Goal: Task Accomplishment & Management: Manage account settings

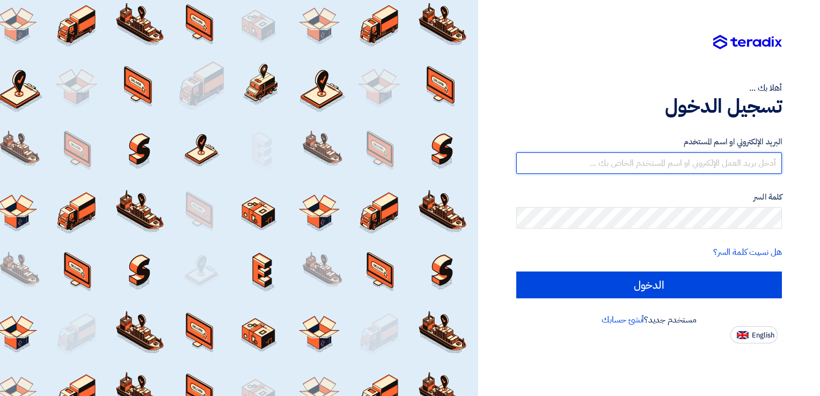
click at [627, 165] on input "text" at bounding box center [649, 162] width 266 height 21
click at [627, 163] on input "text" at bounding box center [649, 162] width 266 height 21
click at [585, 155] on input "text" at bounding box center [649, 162] width 266 height 21
click at [590, 162] on input "text" at bounding box center [649, 162] width 266 height 21
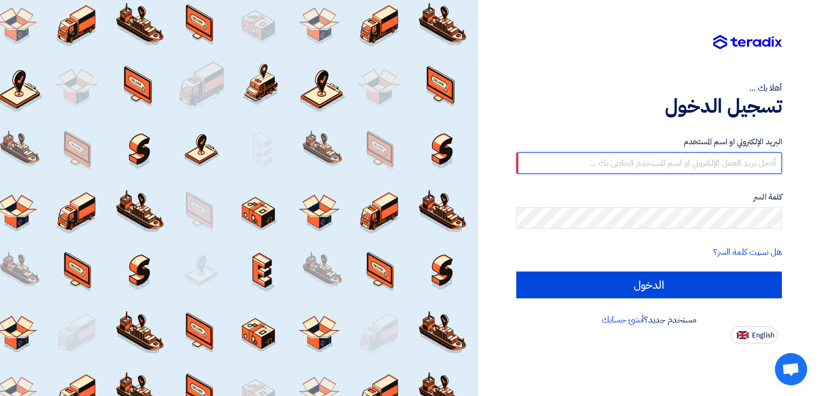
paste input "[EMAIL_ADDRESS][DOMAIN_NAME]"
type input "[EMAIL_ADDRESS][DOMAIN_NAME]"
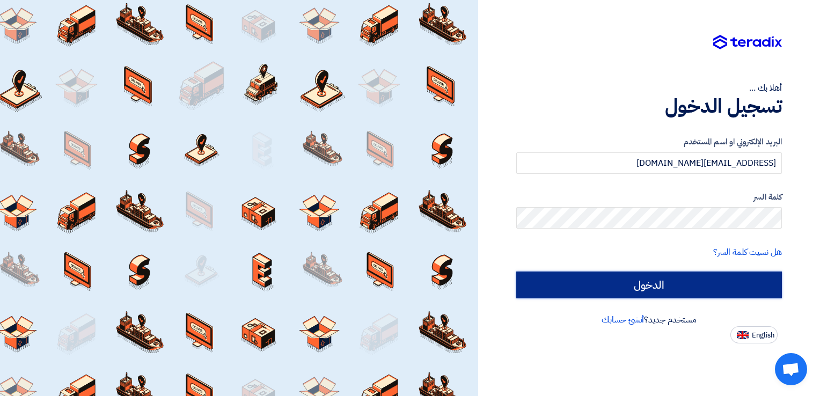
click at [651, 280] on input "الدخول" at bounding box center [649, 285] width 266 height 27
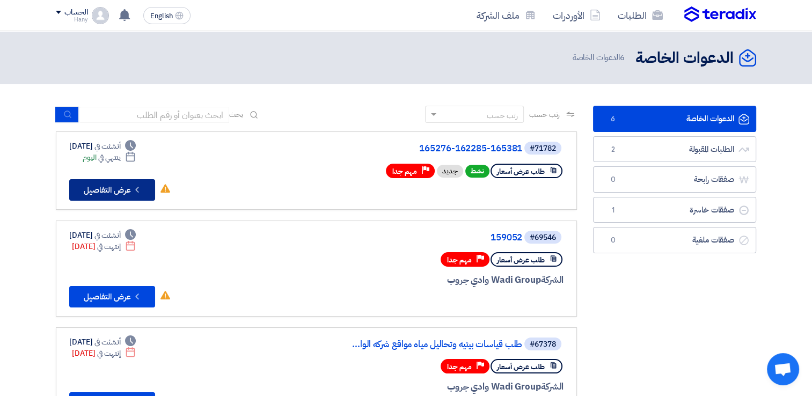
click at [94, 187] on button "Check details عرض التفاصيل" at bounding box center [112, 189] width 86 height 21
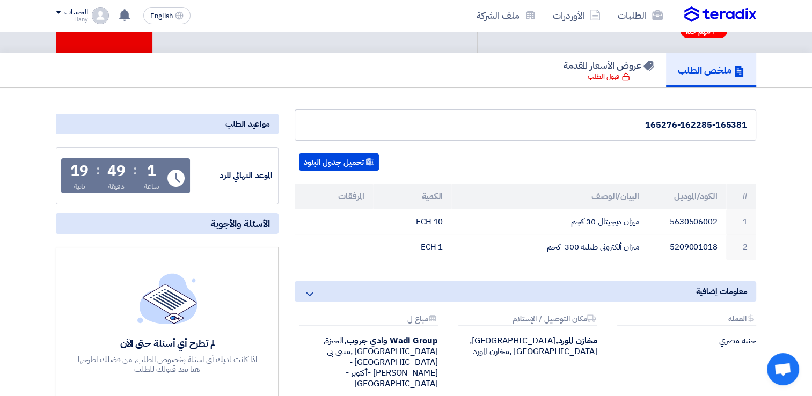
scroll to position [54, 0]
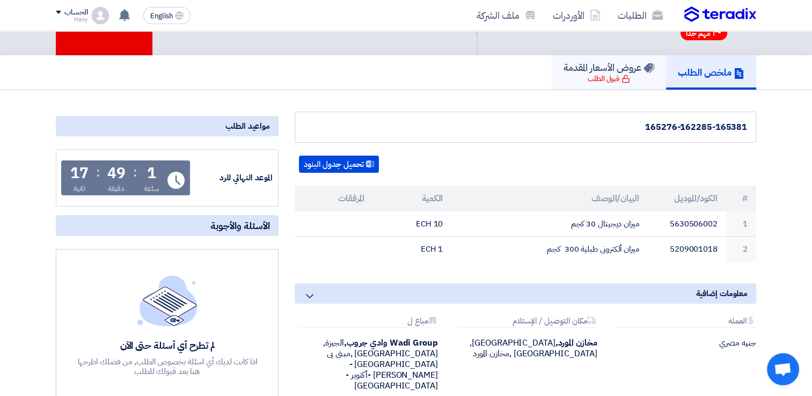
click at [610, 71] on h5 "عروض الأسعار المقدمة" at bounding box center [609, 67] width 91 height 12
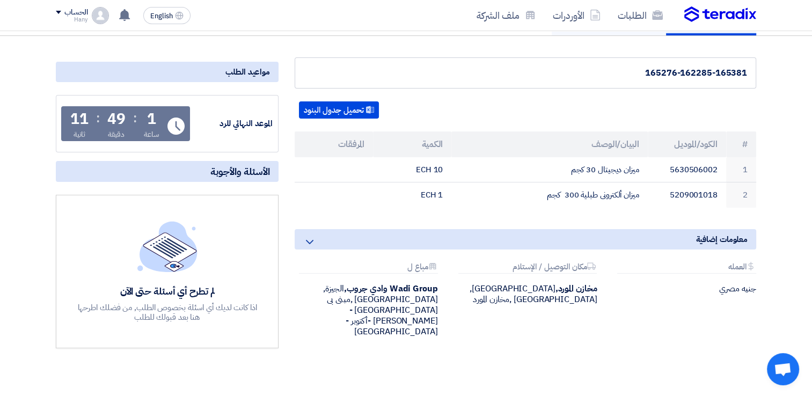
scroll to position [107, 0]
click at [306, 240] on use at bounding box center [310, 242] width 8 height 4
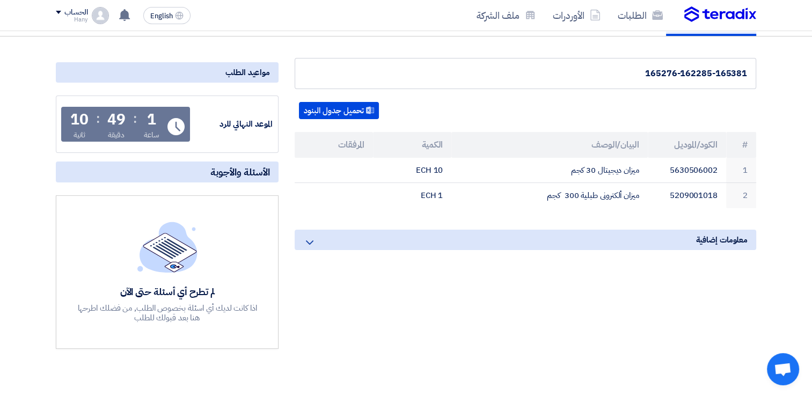
click at [308, 239] on icon at bounding box center [309, 242] width 13 height 13
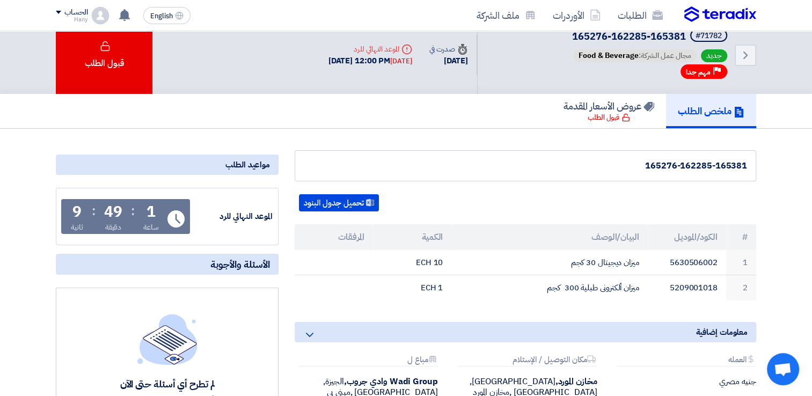
scroll to position [0, 0]
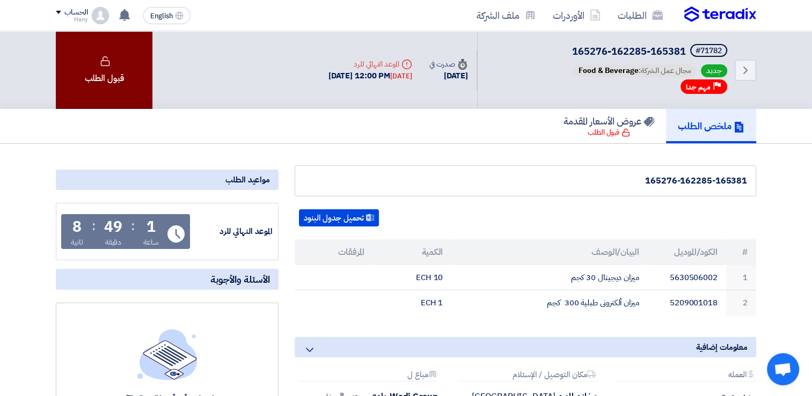
click at [119, 71] on div "قبول الطلب" at bounding box center [104, 70] width 97 height 78
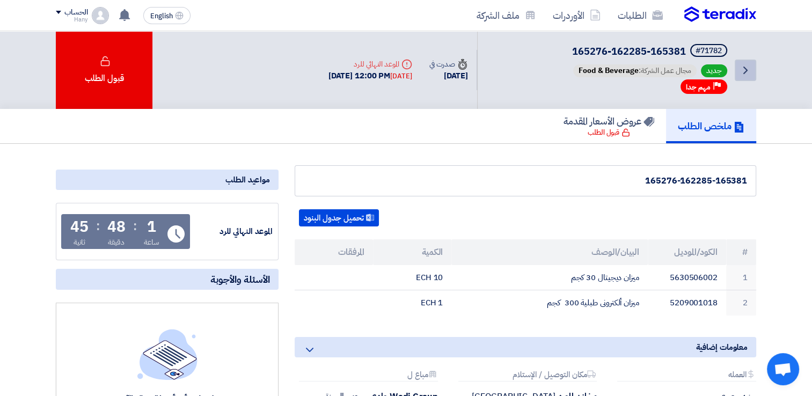
click at [742, 66] on icon "Back" at bounding box center [745, 70] width 13 height 13
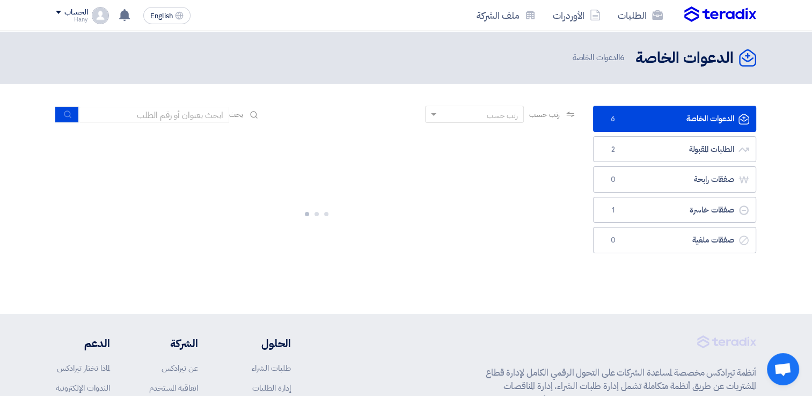
click at [685, 116] on link "الدعوات الخاصة الدعوات الخاصة 6" at bounding box center [674, 119] width 163 height 26
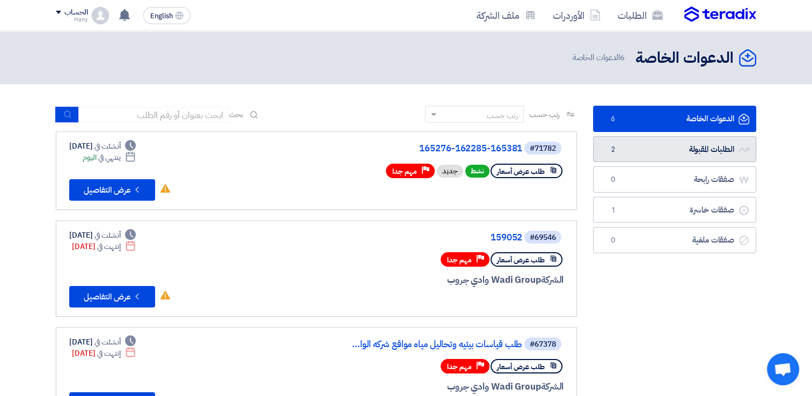
click at [671, 151] on link "الطلبات المقبولة الطلبات المقبولة 2" at bounding box center [674, 149] width 163 height 26
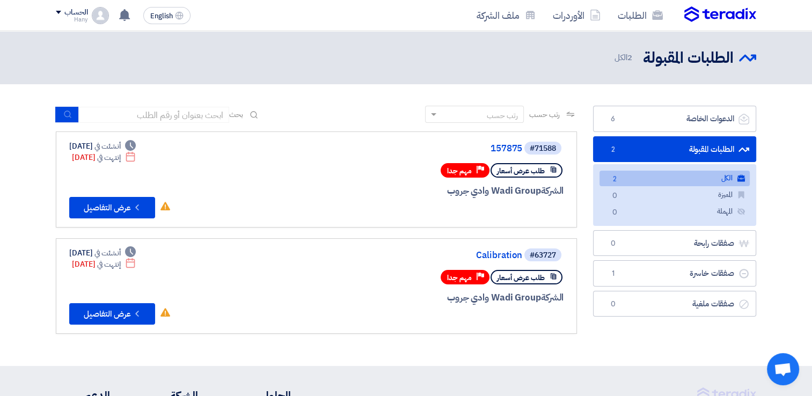
click at [711, 171] on link "الكل الكل 2" at bounding box center [675, 179] width 150 height 16
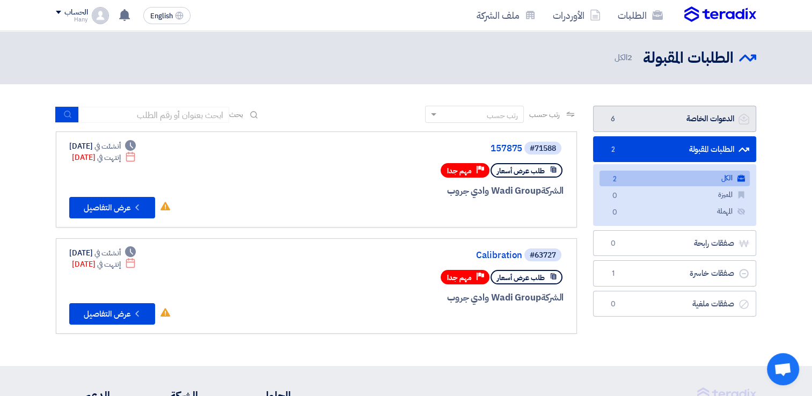
click at [711, 120] on link "الدعوات الخاصة الدعوات الخاصة 6" at bounding box center [674, 119] width 163 height 26
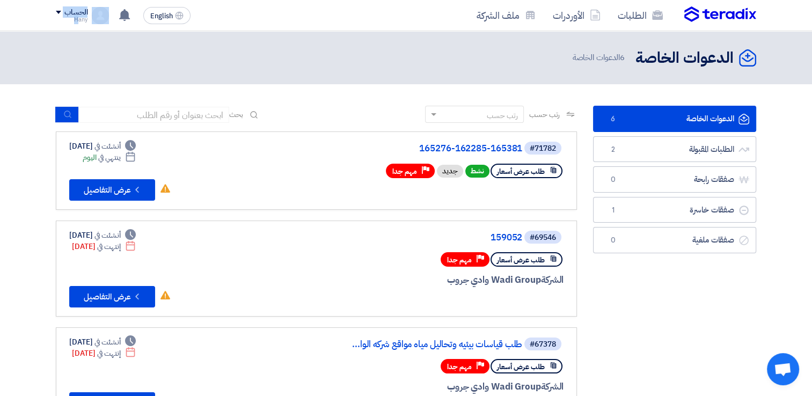
drag, startPoint x: 86, startPoint y: 26, endPoint x: 77, endPoint y: 20, distance: 10.6
click at [77, 20] on div "الطلبات الأوردرات ملف الشركة English EN تم نشر طلب عروض أسعار جديد - شاهد التفا…" at bounding box center [406, 15] width 717 height 31
click at [89, 48] on div "الدعوات الخاصة الدعوات الخاصة 6 الدعوات الخاصة" at bounding box center [406, 57] width 700 height 21
click at [56, 11] on span at bounding box center [58, 12] width 5 height 3
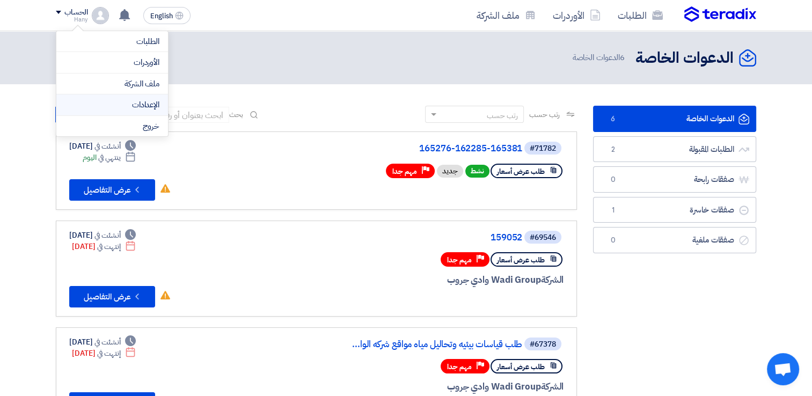
click at [138, 104] on link "الإعدادات" at bounding box center [112, 105] width 94 height 12
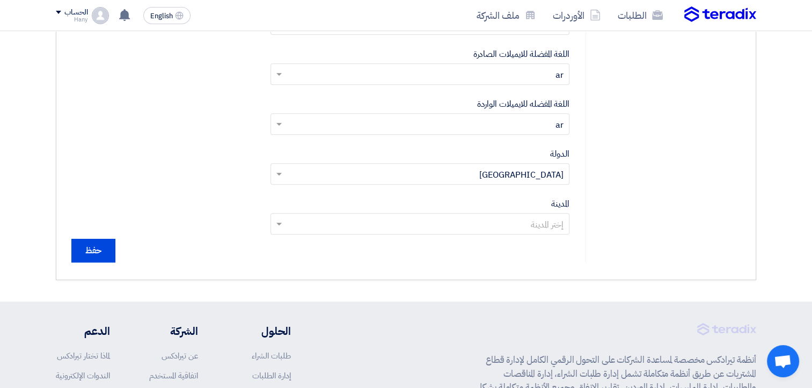
scroll to position [483, 0]
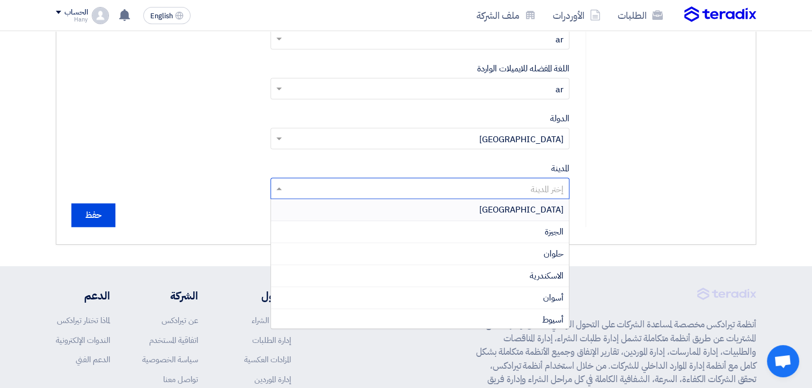
click at [494, 191] on input "text" at bounding box center [426, 190] width 278 height 18
click at [549, 232] on span "الجيزة" at bounding box center [554, 231] width 19 height 13
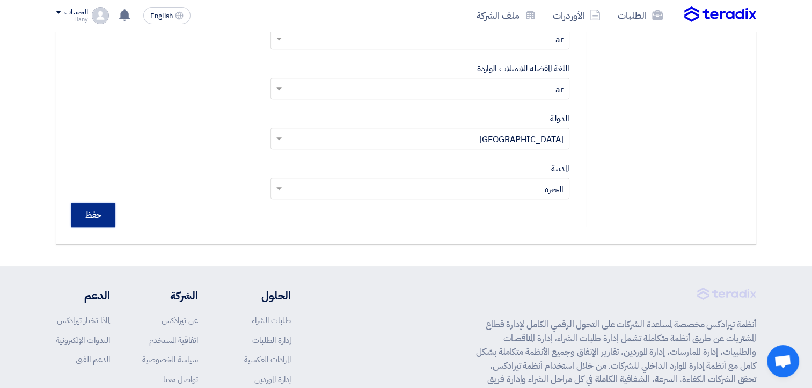
click at [98, 218] on input "حفظ" at bounding box center [93, 215] width 44 height 24
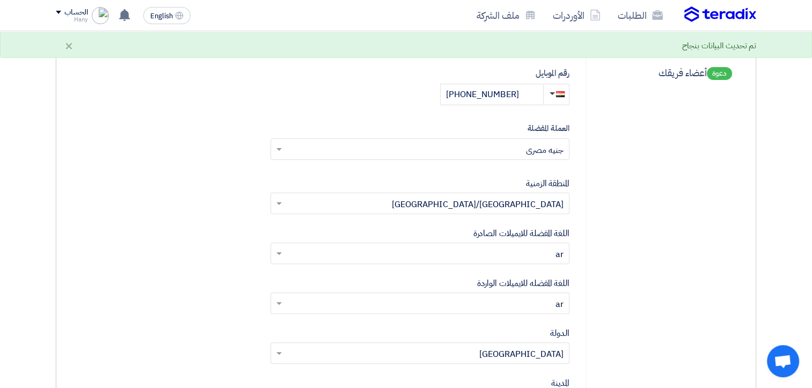
scroll to position [268, 0]
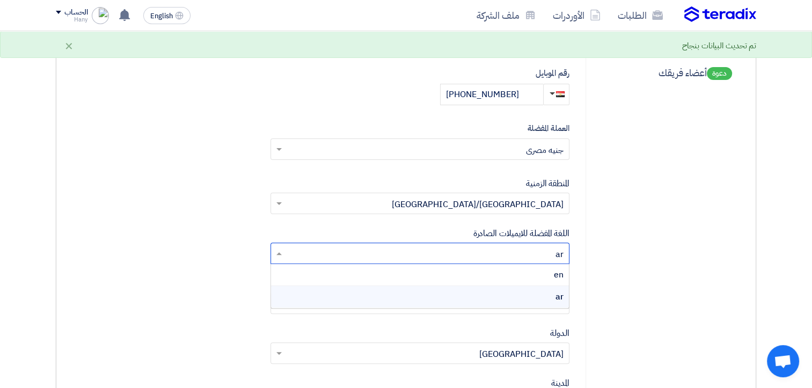
click at [503, 257] on input "text" at bounding box center [426, 255] width 278 height 18
click at [598, 255] on div "إعدادات حساب المستخدم الملف الشخصي تغيير كلمة السر إعدادات الشركة ملف الشركه أن…" at bounding box center [663, 153] width 155 height 578
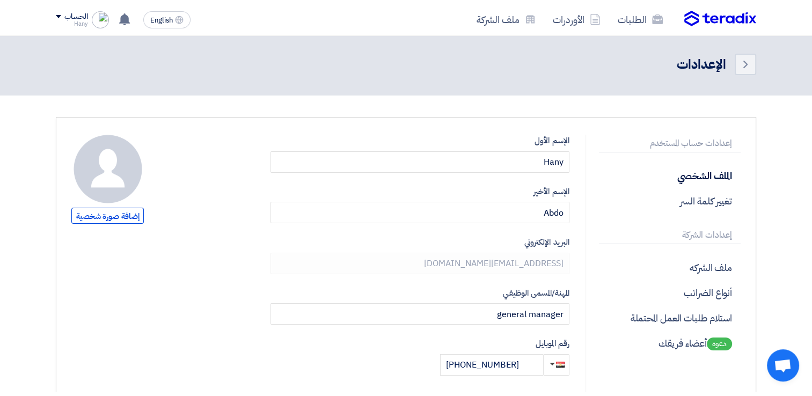
scroll to position [0, 0]
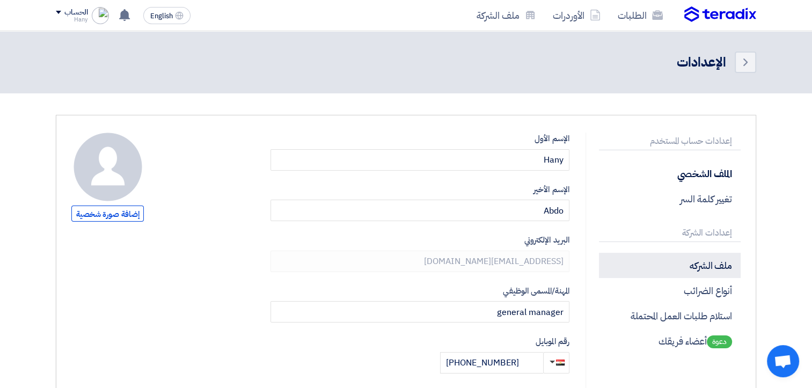
click at [710, 272] on p "ملف الشركه" at bounding box center [670, 265] width 142 height 25
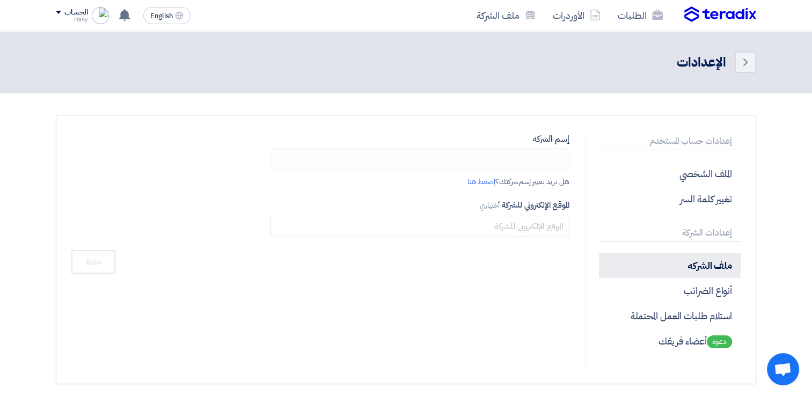
type input "[PERSON_NAME]"
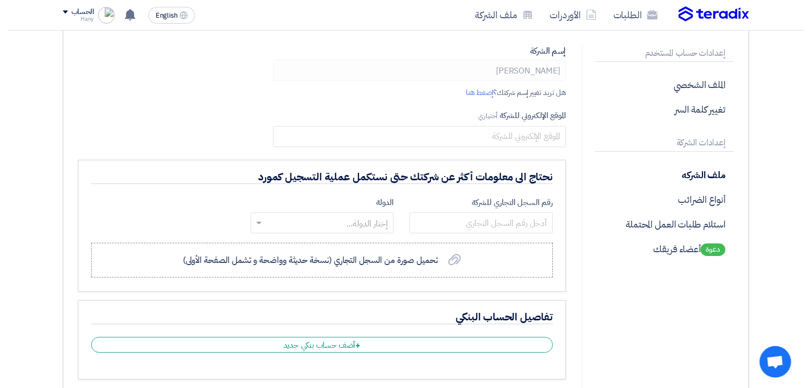
scroll to position [54, 0]
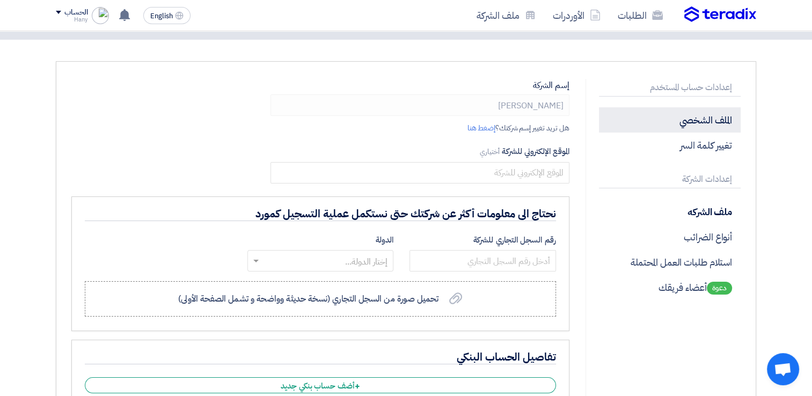
click at [704, 111] on p "الملف الشخصي" at bounding box center [670, 119] width 142 height 25
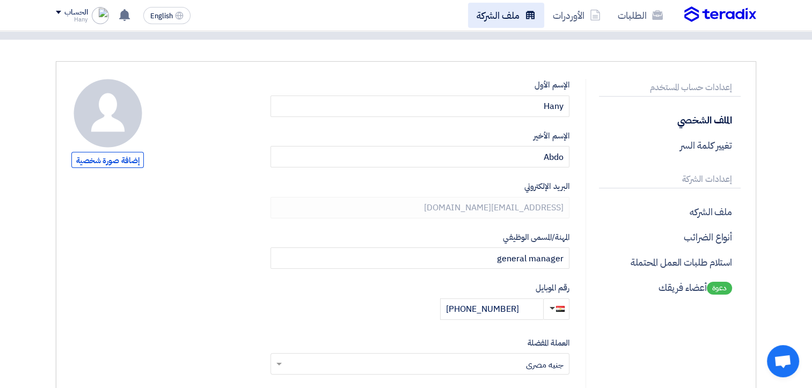
click at [498, 14] on link "ملف الشركة" at bounding box center [506, 15] width 76 height 25
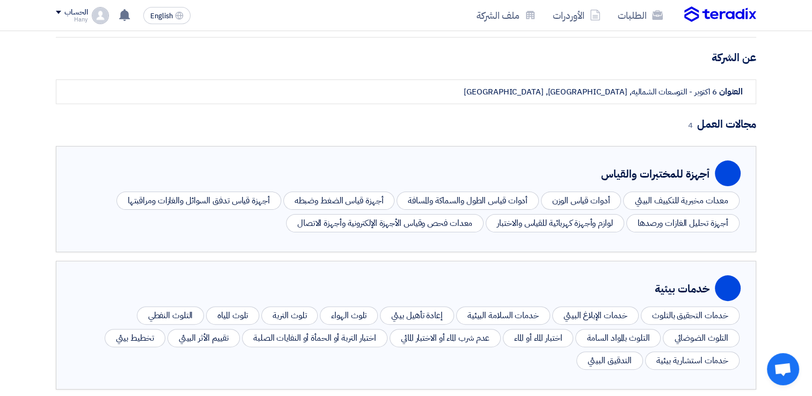
scroll to position [161, 0]
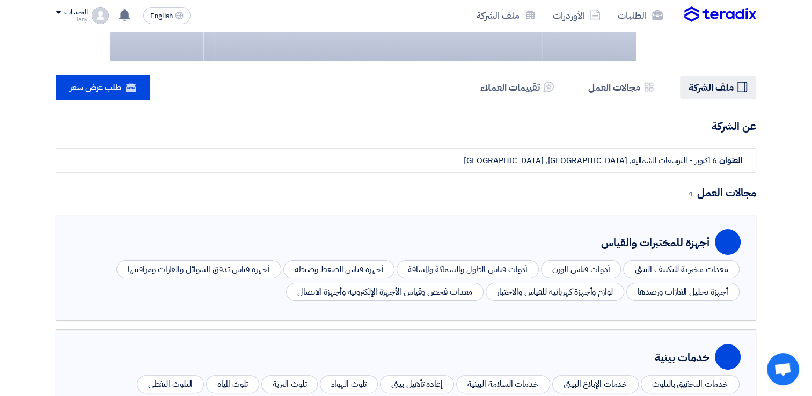
click at [698, 91] on h5 "ملف الشركة" at bounding box center [711, 87] width 45 height 12
click at [624, 88] on h5 "مجالات العمل" at bounding box center [614, 87] width 52 height 12
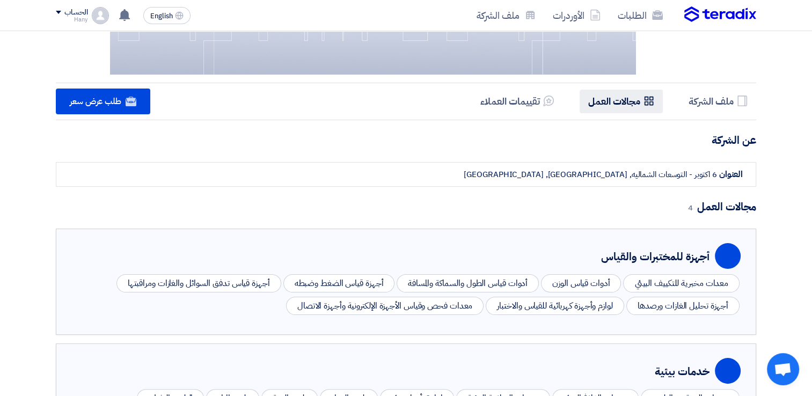
click at [627, 99] on h5 "مجالات العمل" at bounding box center [614, 101] width 52 height 12
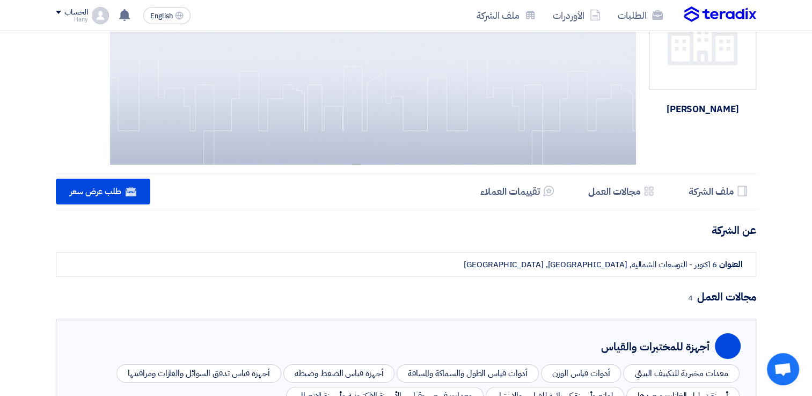
scroll to position [0, 0]
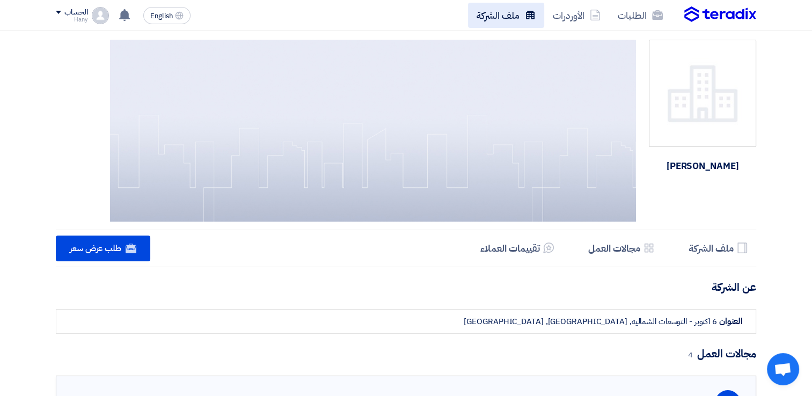
click at [499, 13] on link "ملف الشركة" at bounding box center [506, 15] width 76 height 25
click at [516, 16] on link "ملف الشركة" at bounding box center [506, 15] width 76 height 25
click at [563, 17] on link "الأوردرات" at bounding box center [576, 15] width 65 height 25
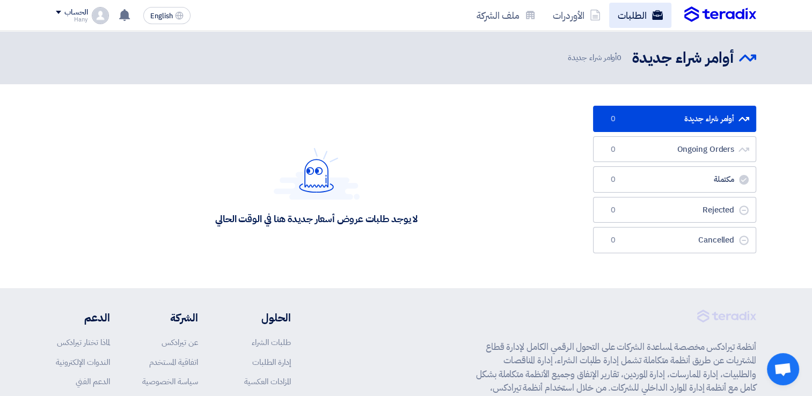
click at [623, 17] on link "الطلبات" at bounding box center [640, 15] width 62 height 25
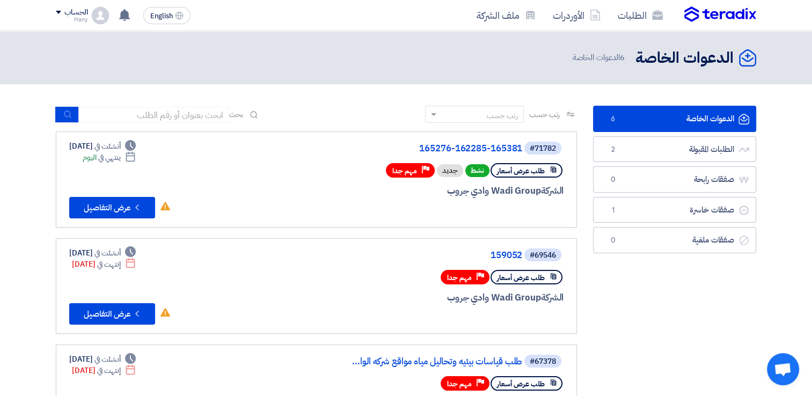
click at [71, 25] on div "English EN تم نشر طلب عروض أسعار جديد - شاهد التفاصيل [DATE] تم نشر طلب عروض أس…" at bounding box center [125, 15] width 139 height 21
click at [73, 16] on div "الحساب" at bounding box center [75, 12] width 23 height 9
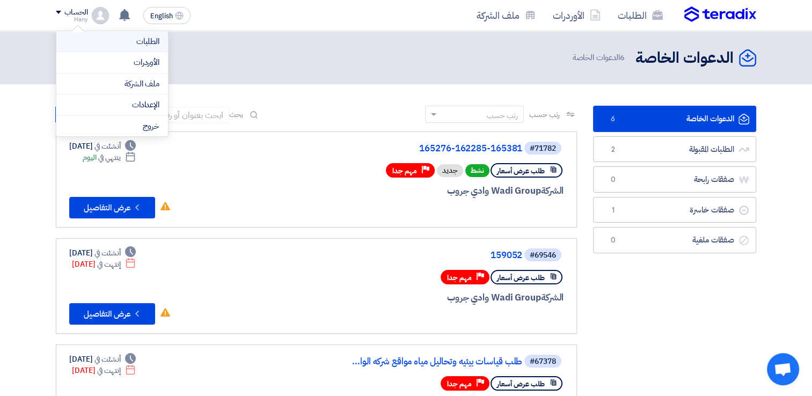
click at [133, 41] on link "الطلبات" at bounding box center [112, 41] width 94 height 12
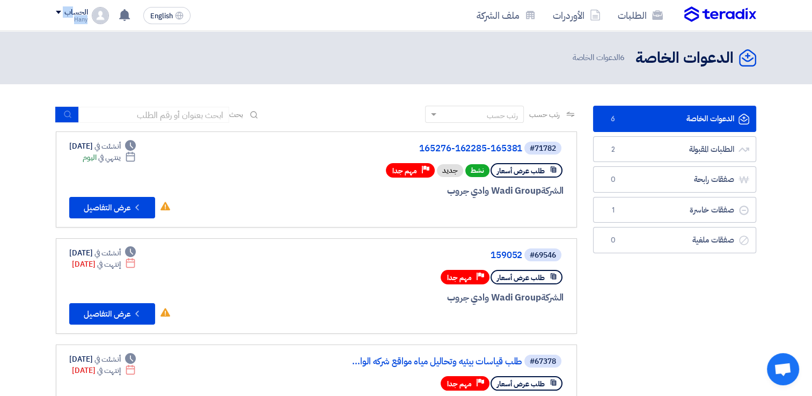
click at [75, 16] on div "الحساب [PERSON_NAME]" at bounding box center [72, 15] width 32 height 15
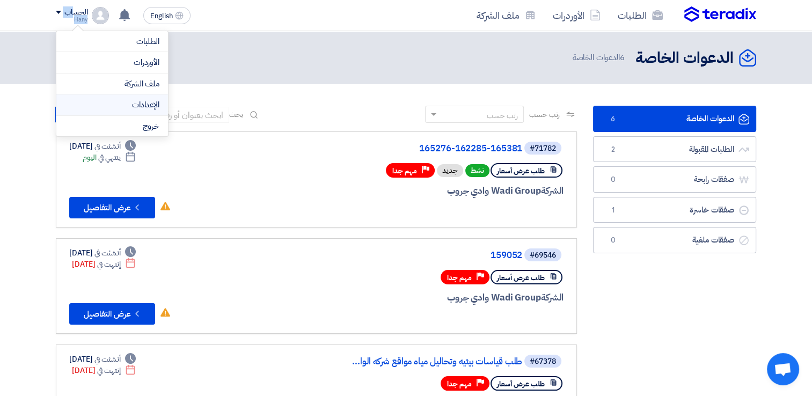
drag, startPoint x: 75, startPoint y: 16, endPoint x: 120, endPoint y: 110, distance: 104.4
click at [120, 110] on link "الإعدادات" at bounding box center [112, 105] width 94 height 12
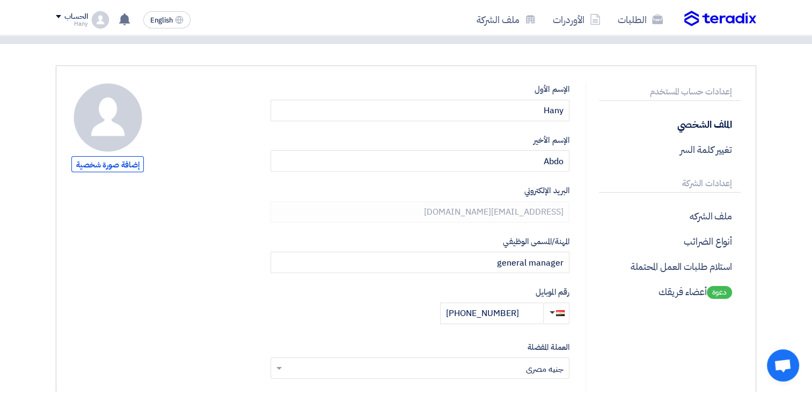
scroll to position [54, 0]
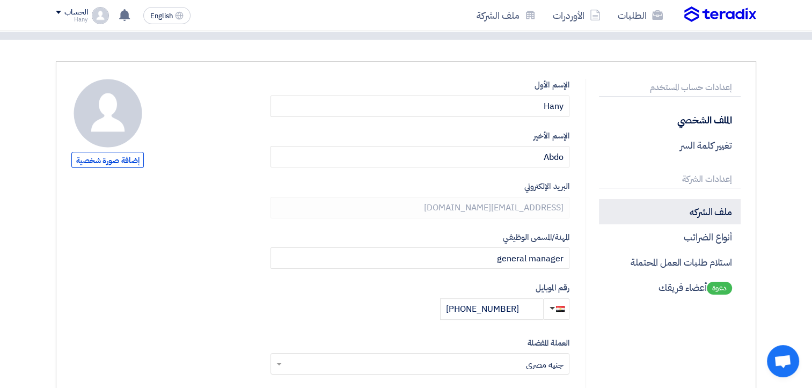
click at [688, 204] on p "ملف الشركه" at bounding box center [670, 211] width 142 height 25
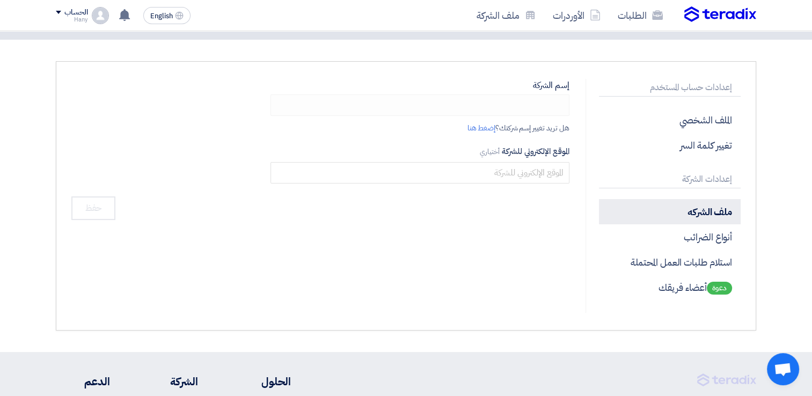
type input "[PERSON_NAME]"
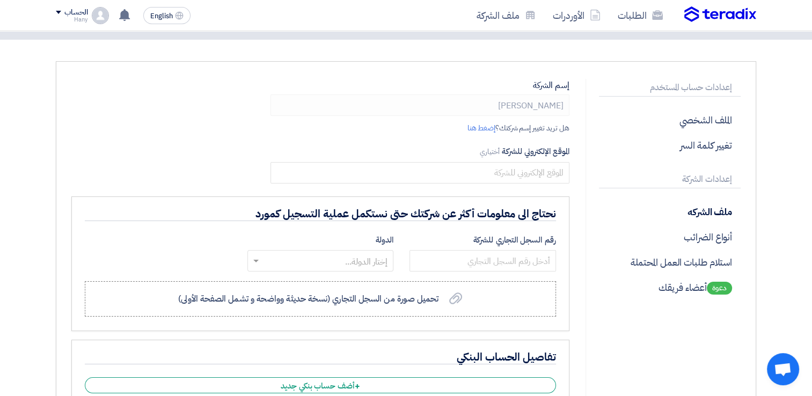
click at [479, 130] on link "إضغط هنا" at bounding box center [482, 127] width 28 height 11
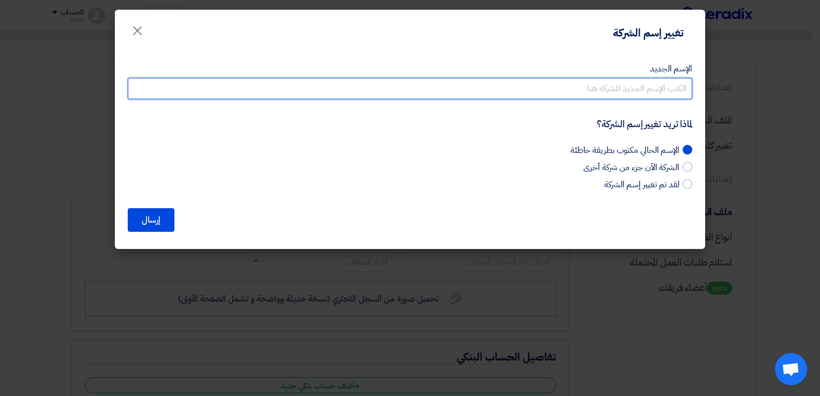
click at [624, 92] on input "الإسم الجديد" at bounding box center [410, 88] width 565 height 21
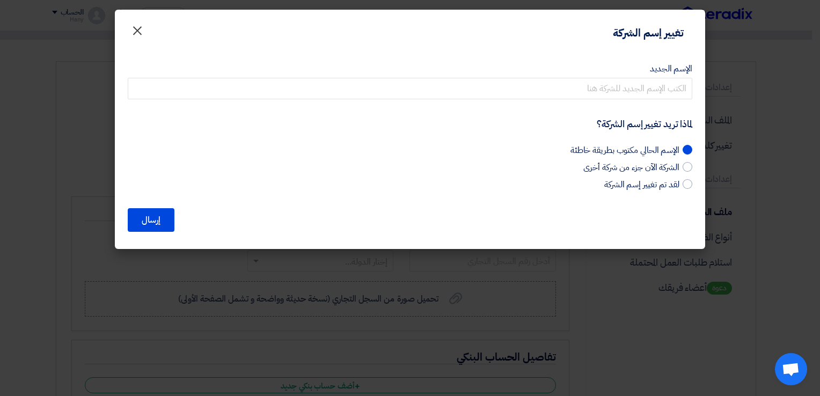
click at [138, 31] on span "×" at bounding box center [137, 30] width 13 height 32
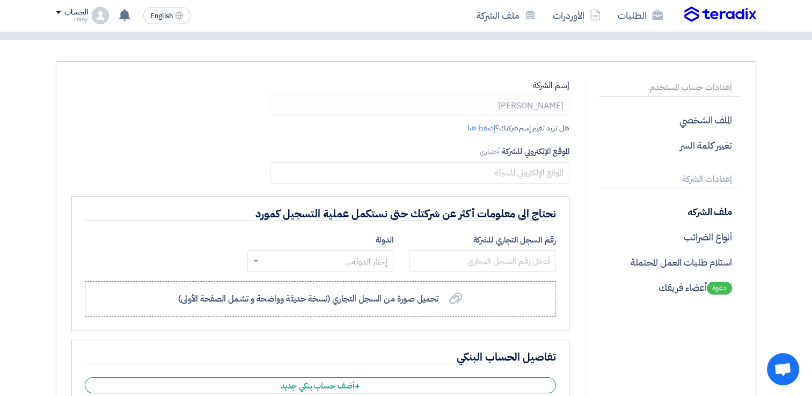
click at [522, 184] on form "إسم الشركة ايكو ماستر هل تريد تغيير إسم شركتك؟ إضغط هنا الموقع الإلكتروني للشرك…" at bounding box center [320, 270] width 498 height 383
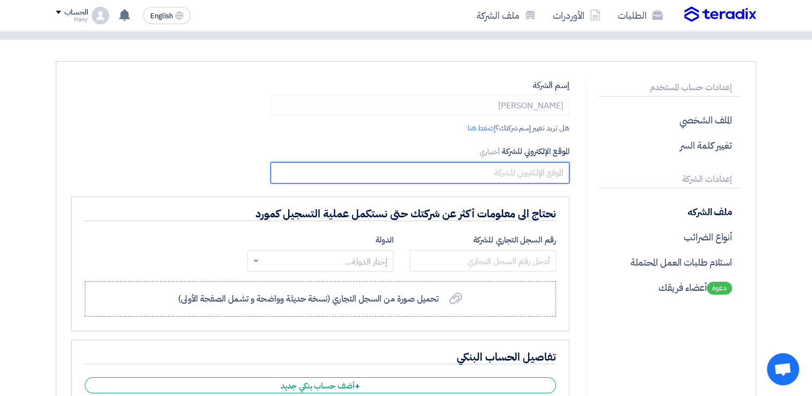
click at [515, 179] on input "text" at bounding box center [420, 172] width 299 height 21
paste input "[URL][DOMAIN_NAME]"
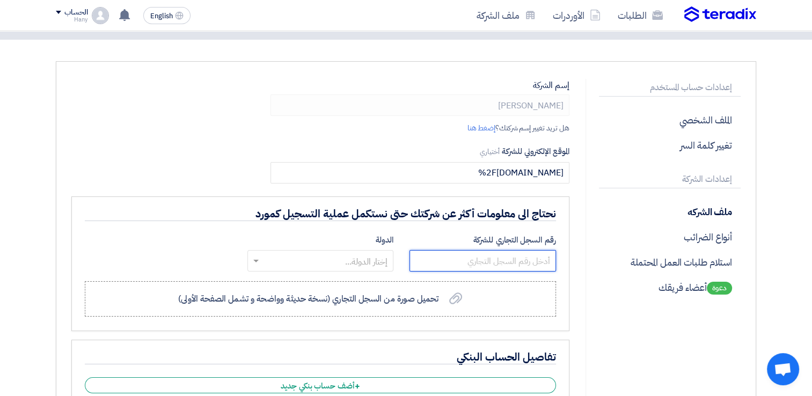
click at [515, 263] on div "رقم السجل التجاري للشركة" at bounding box center [483, 253] width 147 height 38
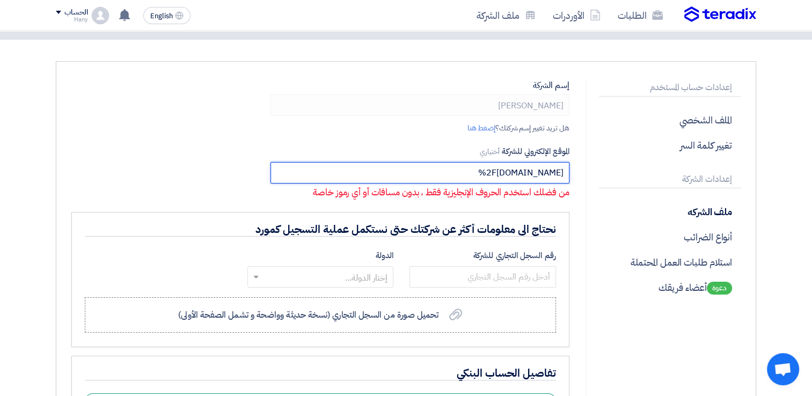
click at [450, 173] on input "[DOMAIN_NAME]%2F" at bounding box center [420, 172] width 299 height 21
click at [556, 175] on input "[DOMAIN_NAME]%2F" at bounding box center [420, 172] width 299 height 21
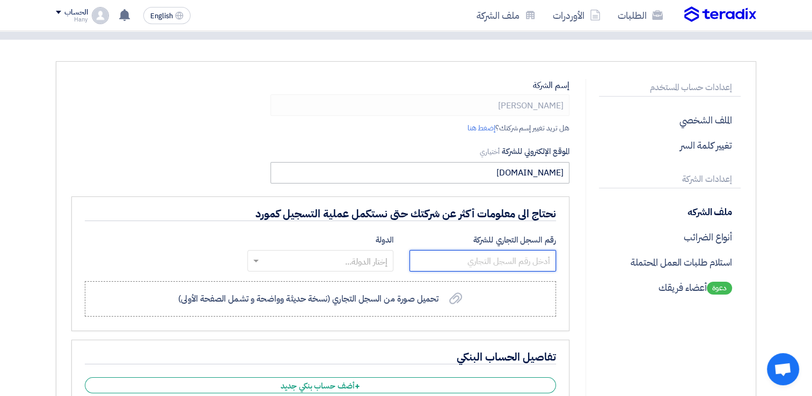
type input "[DOMAIN_NAME]"
click at [353, 268] on input "text" at bounding box center [326, 262] width 125 height 18
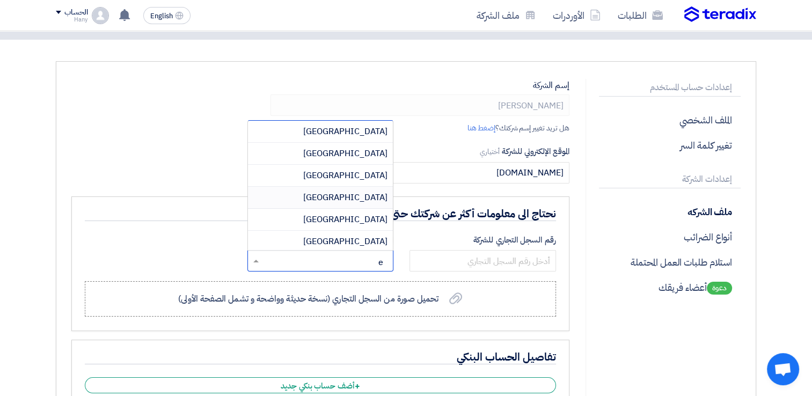
type input "eg"
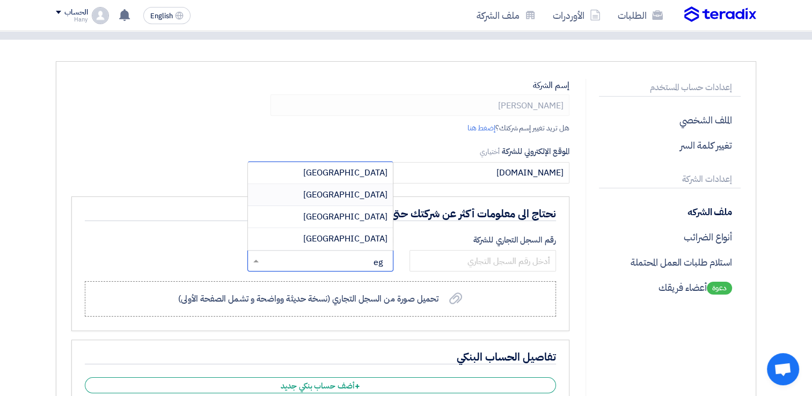
click at [370, 197] on span "[GEOGRAPHIC_DATA]" at bounding box center [345, 194] width 84 height 13
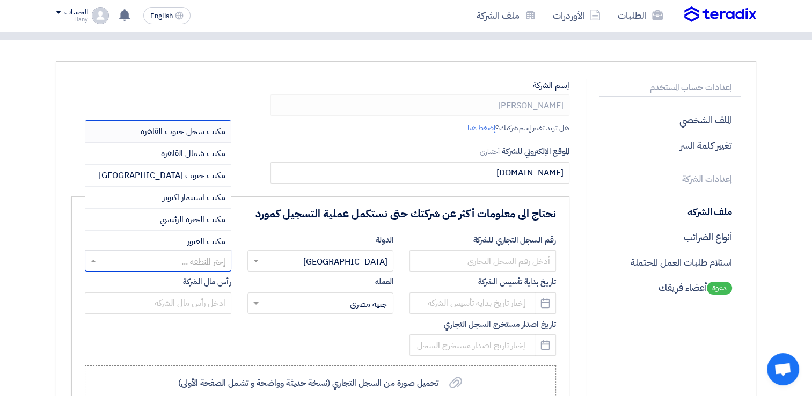
click at [206, 259] on input "text" at bounding box center [163, 262] width 125 height 18
click at [195, 195] on span "مكتب استثمار اكتوبر" at bounding box center [194, 197] width 63 height 13
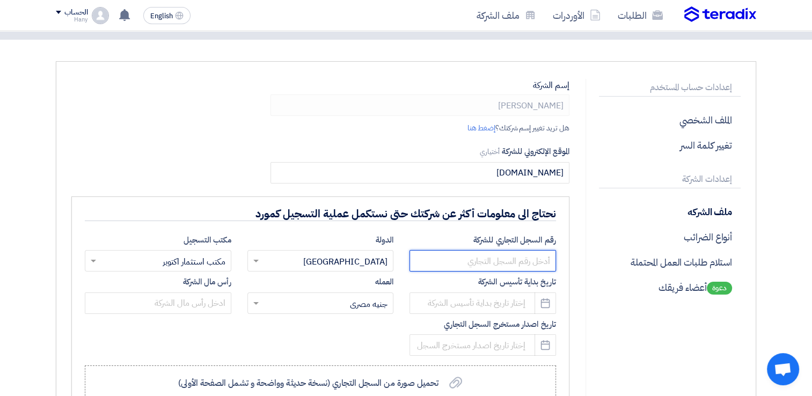
click at [486, 263] on input "text" at bounding box center [483, 260] width 147 height 21
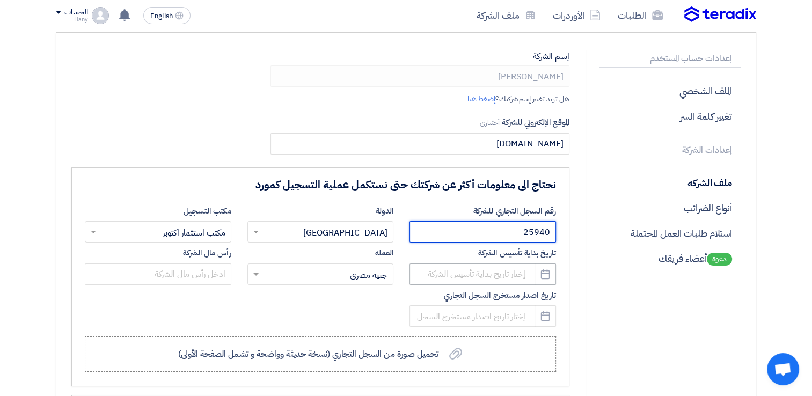
scroll to position [107, 0]
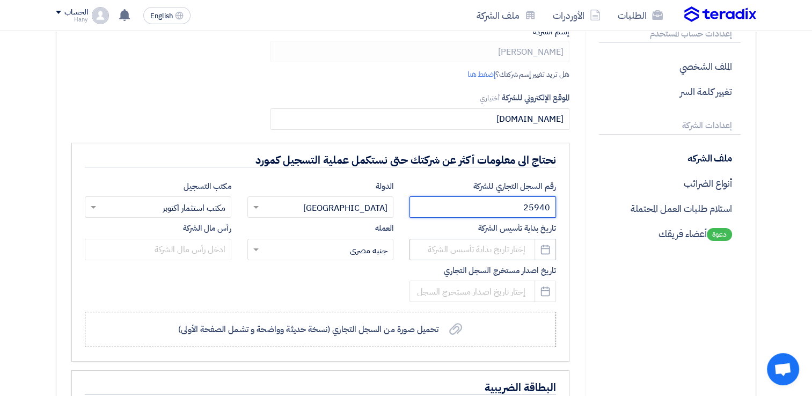
type input "25940"
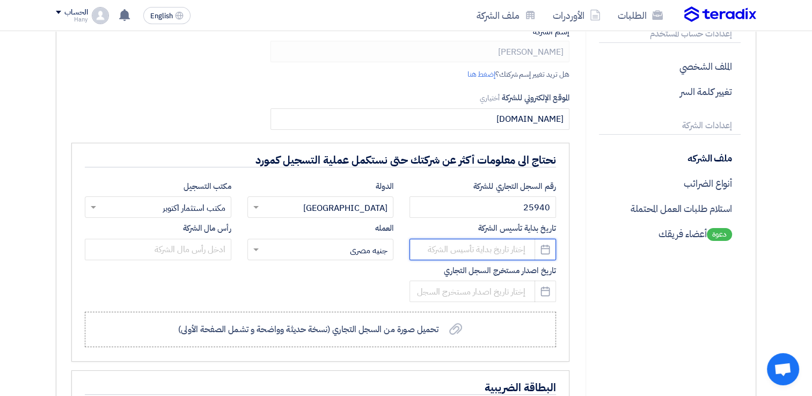
click at [479, 255] on input at bounding box center [483, 249] width 147 height 21
select select "10"
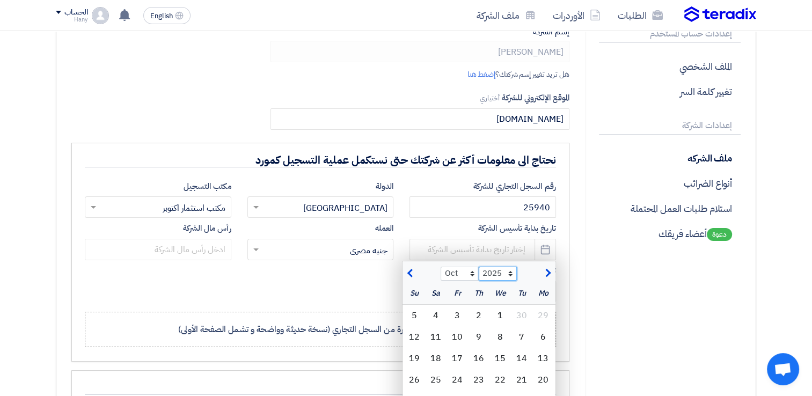
click at [483, 274] on select "2015 2016 2017 2018 2019 2020 2021 2022 2023 2024 2025 2026 2027 2028 2029 2030…" at bounding box center [498, 274] width 38 height 14
select select "2022"
click at [479, 267] on select "2015 2016 2017 2018 2019 2020 2021 2022 2023 2024 2025 2026 2027 2028 2029 2030…" at bounding box center [498, 274] width 38 height 14
click at [536, 340] on div "3" at bounding box center [542, 336] width 21 height 21
type input "[DATE]"
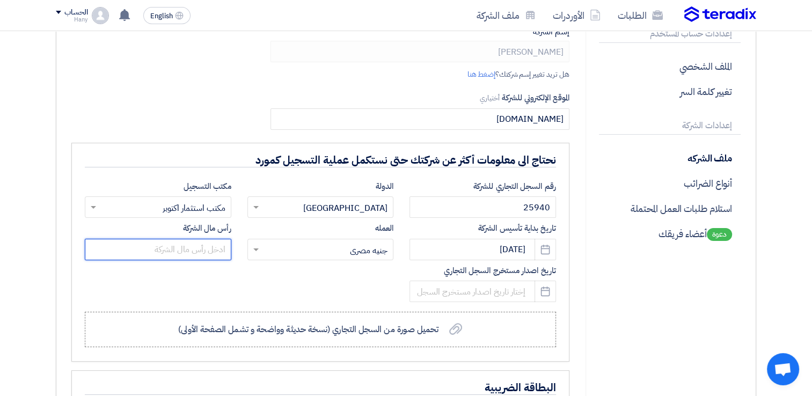
click at [197, 253] on input "text" at bounding box center [158, 249] width 147 height 21
type input "300000"
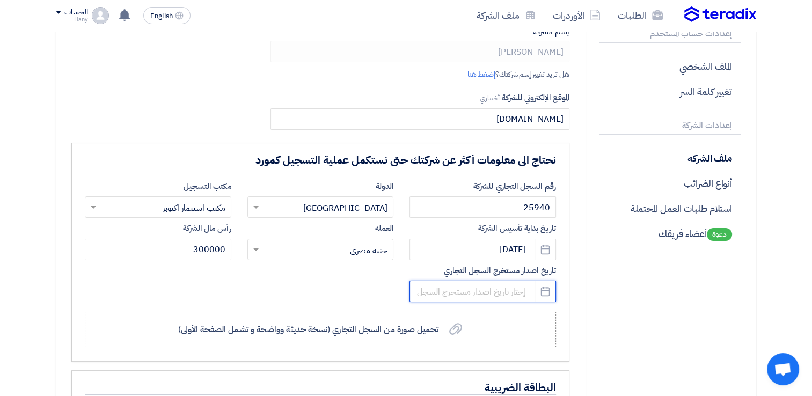
click at [497, 295] on input at bounding box center [483, 291] width 147 height 21
select select "10"
select select "2025"
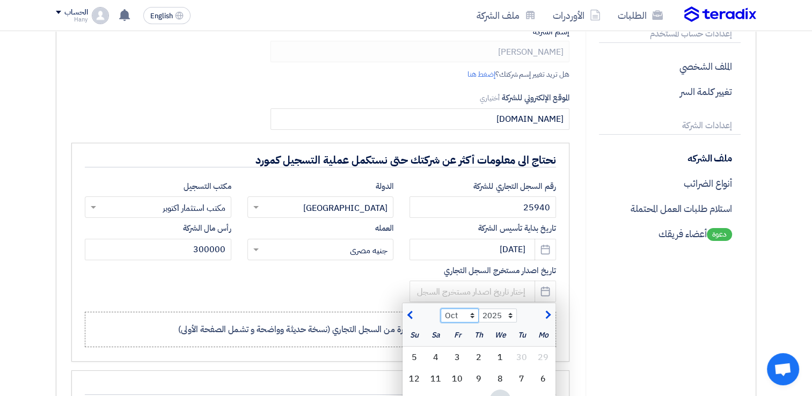
click at [447, 313] on select "Jan Feb Mar Apr May Jun [DATE] Aug Sep Oct Nov Dec" at bounding box center [460, 316] width 38 height 14
select select "6"
click at [441, 309] on select "Jan Feb Mar Apr May Jun [DATE] Aug Sep Oct Nov Dec" at bounding box center [460, 316] width 38 height 14
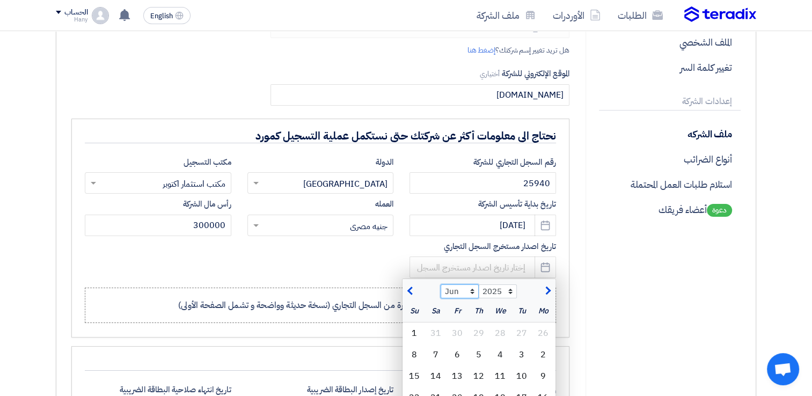
scroll to position [215, 0]
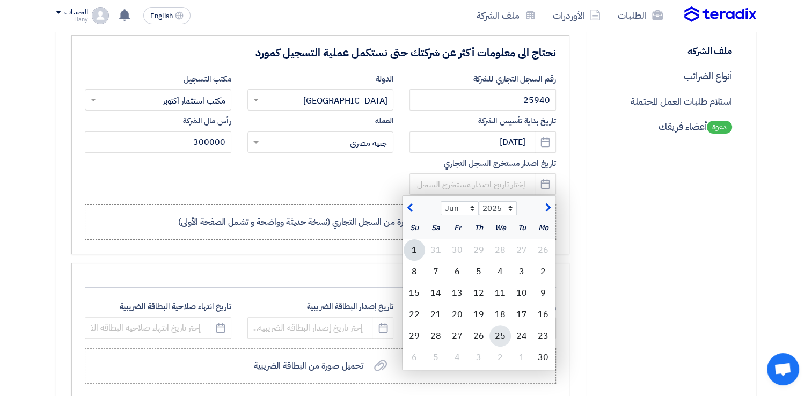
click at [498, 332] on div "25" at bounding box center [500, 335] width 21 height 21
type input "[DATE]"
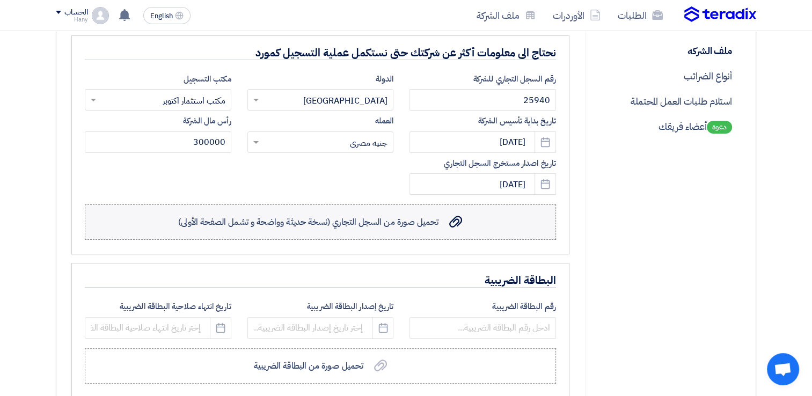
click at [332, 220] on span "تحميل صورة من السجل التجاري (نسخة حديثة وواضحة و تشمل الصفحة الأولى)" at bounding box center [308, 222] width 260 height 13
click at [0, 0] on input "تحميل صورة من السجل التجاري (نسخة حديثة وواضحة و تشمل الصفحة الأولى) تحميل صورة…" at bounding box center [0, 0] width 0 height 0
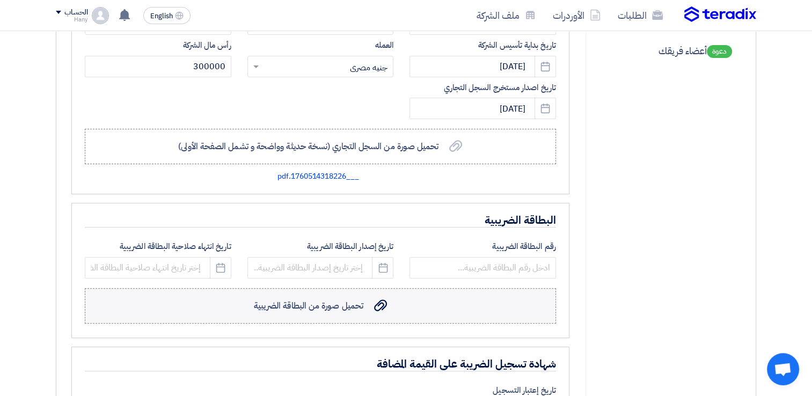
scroll to position [322, 0]
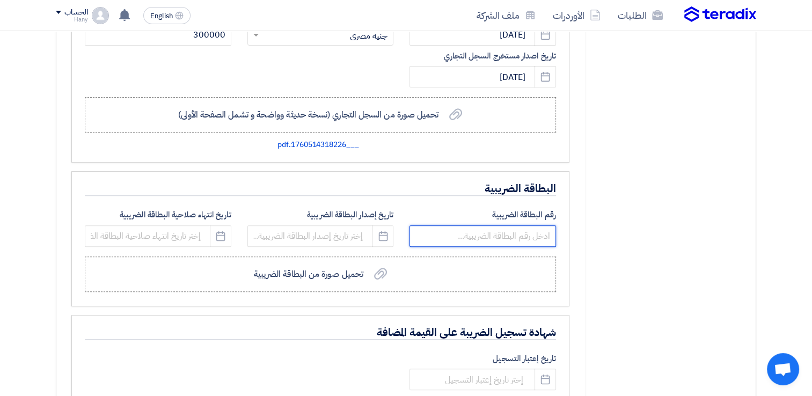
click at [513, 231] on input "text" at bounding box center [483, 235] width 147 height 21
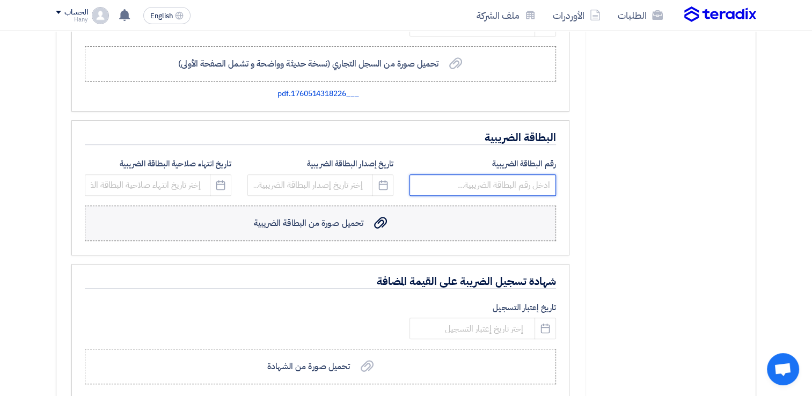
scroll to position [376, 0]
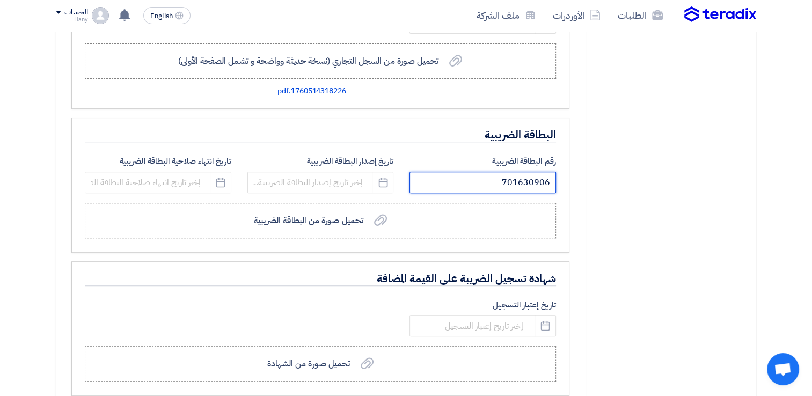
type input "701630906"
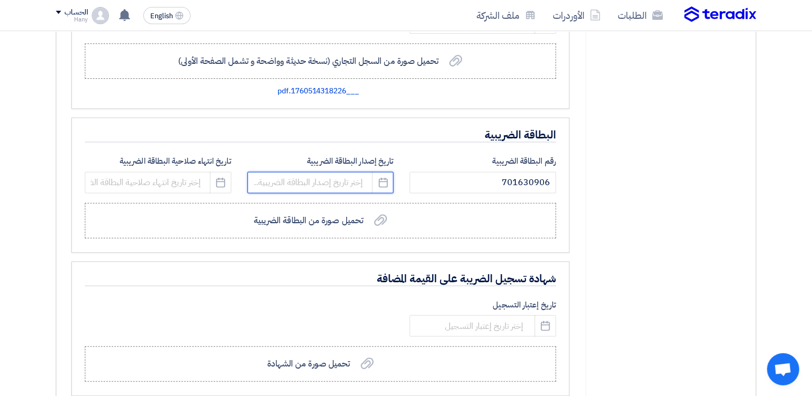
click at [286, 182] on input at bounding box center [320, 182] width 147 height 21
select select "10"
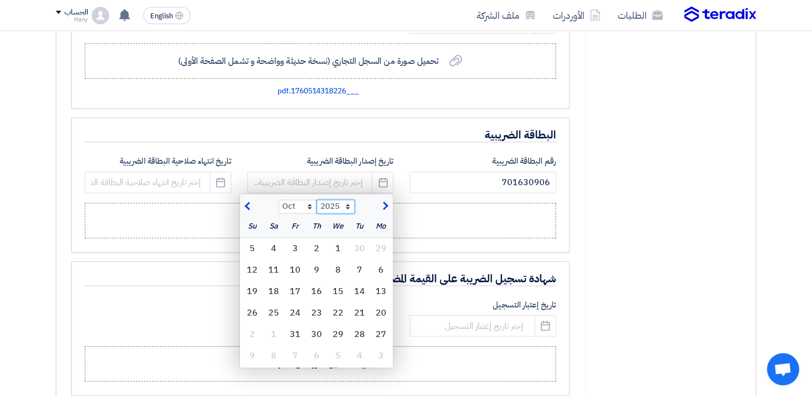
click at [348, 208] on select "2015 2016 2017 2018 2019 2020 2021 2022 2023 2024 2025 2026 2027 2028 2029 2030…" at bounding box center [336, 207] width 38 height 14
select select "2023"
click at [317, 200] on select "2015 2016 2017 2018 2019 2020 2021 2022 2023 2024 2025 2026 2027 2028 2029 2030…" at bounding box center [336, 207] width 38 height 14
click at [307, 205] on select "Jan Feb Mar Apr May Jun [DATE] Aug Sep Oct Nov Dec" at bounding box center [298, 207] width 38 height 14
select select "8"
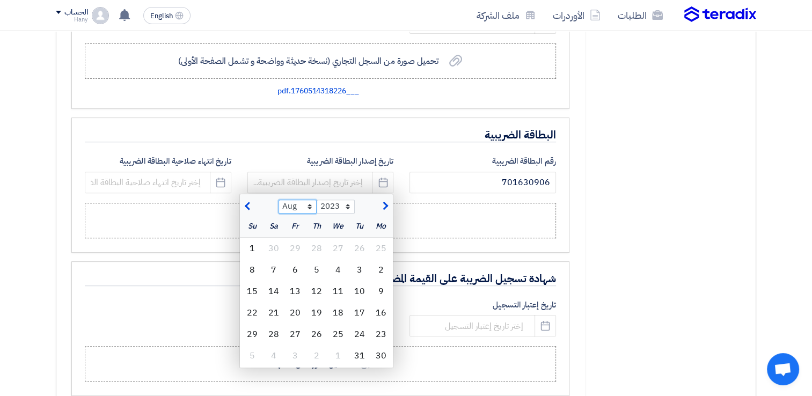
click at [279, 200] on select "Jan Feb Mar Apr May Jun [DATE] Aug Sep Oct Nov Dec" at bounding box center [298, 207] width 38 height 14
click at [354, 330] on div "29" at bounding box center [359, 334] width 21 height 21
type input "[DATE]"
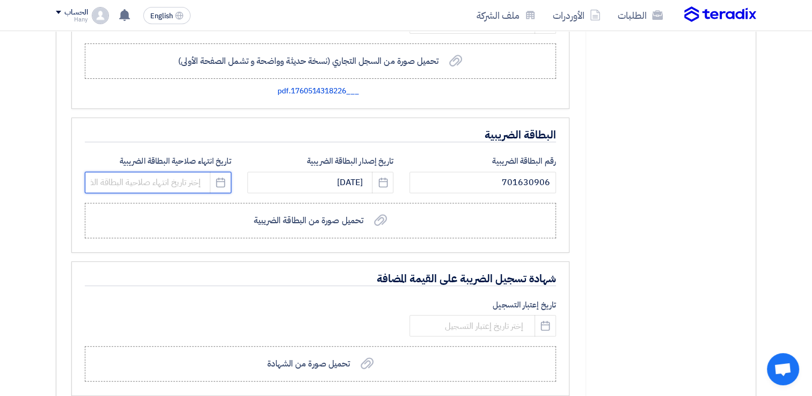
click at [194, 178] on input at bounding box center [158, 182] width 147 height 21
select select "10"
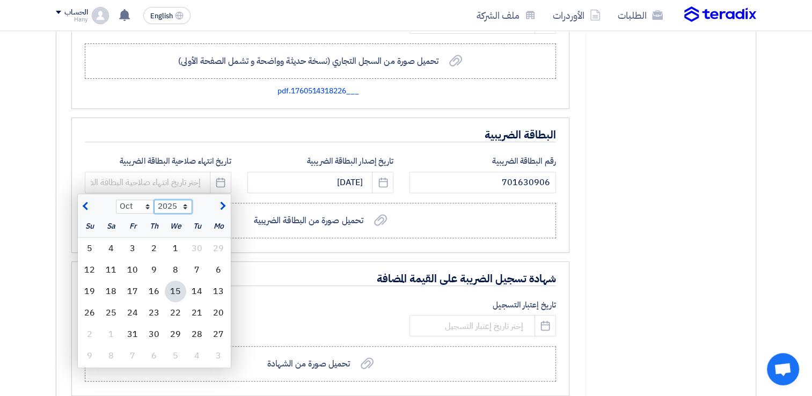
click at [185, 204] on select "2015 2016 2017 2018 2019 2020 2021 2022 2023 2024 2025 2026 2027 2028 2029 2030…" at bounding box center [173, 207] width 38 height 14
click at [154, 200] on select "2015 2016 2017 2018 2019 2020 2021 2022 2023 2024 2025 2026 2027 2028 2029 2030…" at bounding box center [173, 207] width 38 height 14
click at [187, 209] on select "2019 2020 2021 2022 2023 2024 2025 2026 2027 2028 2029 2030 2031 2032 2033 2034…" at bounding box center [173, 207] width 38 height 14
select select "2028"
click at [154, 200] on select "2019 2020 2021 2022 2023 2024 2025 2026 2027 2028 2029 2030 2031 2032 2033 2034…" at bounding box center [173, 207] width 38 height 14
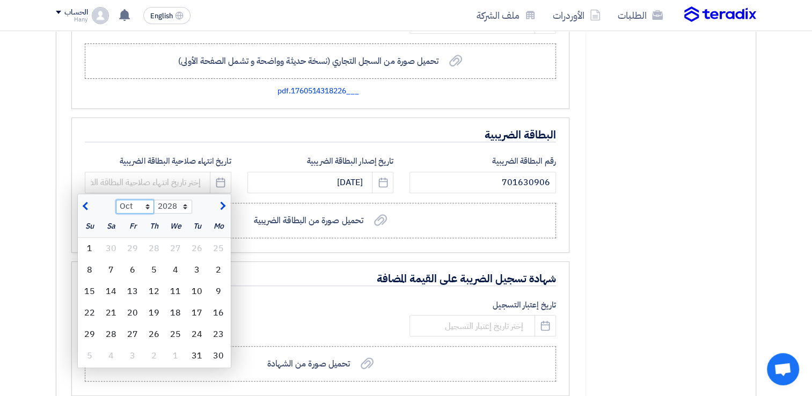
click at [140, 203] on select "Jan Feb Mar Apr May Jun [DATE] Aug Sep Oct Nov Dec" at bounding box center [135, 207] width 38 height 14
select select "8"
click at [116, 200] on select "Jan Feb Mar Apr May Jun [DATE] Aug Sep Oct Nov Dec" at bounding box center [135, 207] width 38 height 14
click at [216, 331] on div "28" at bounding box center [218, 334] width 21 height 21
type input "[DATE]"
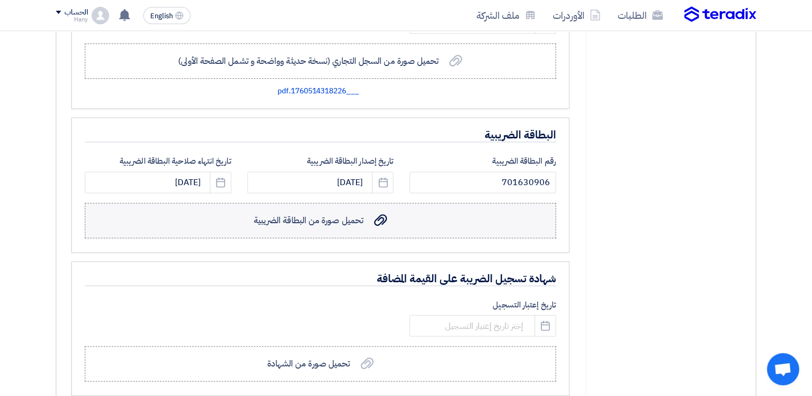
click at [301, 218] on span "تحميل صورة من البطاقة الضريبية" at bounding box center [308, 220] width 109 height 13
click at [0, 0] on input "تحميل صورة من البطاقة الضريبية تحميل صورة من البطاقة الضريبية" at bounding box center [0, 0] width 0 height 0
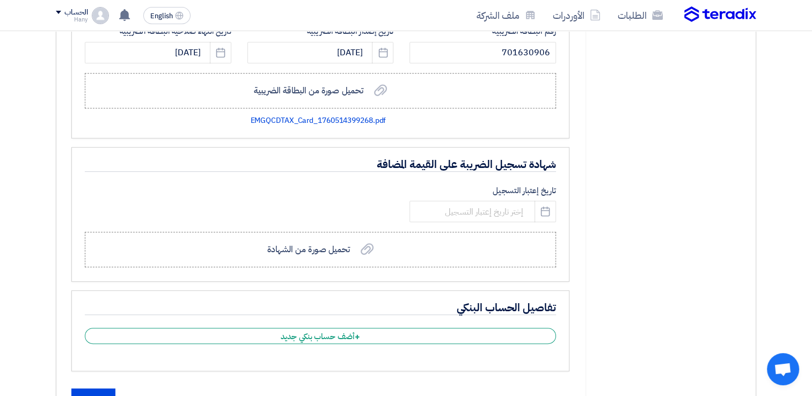
scroll to position [537, 0]
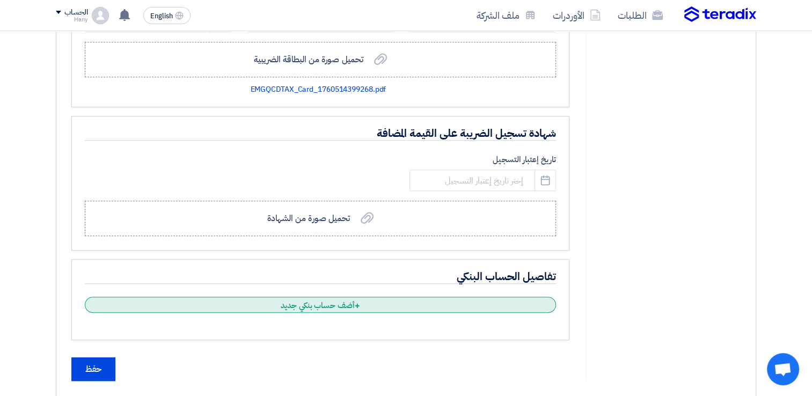
click at [324, 306] on div "+ أضف حساب بنكي جديد" at bounding box center [320, 305] width 471 height 16
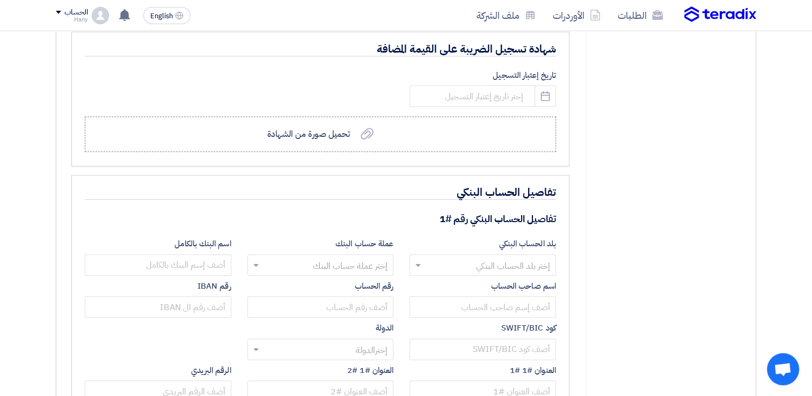
scroll to position [644, 0]
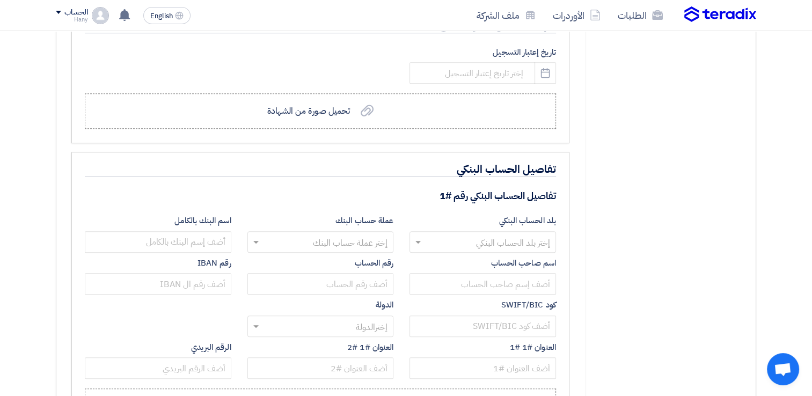
click at [466, 237] on input "text" at bounding box center [488, 243] width 125 height 18
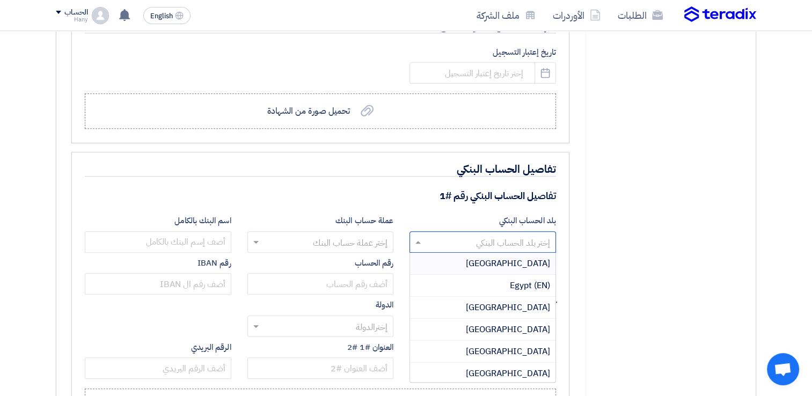
click at [502, 258] on div "[GEOGRAPHIC_DATA]" at bounding box center [482, 264] width 145 height 22
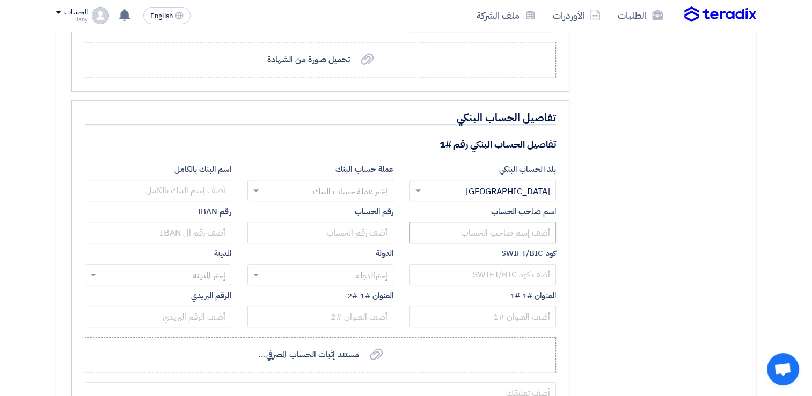
scroll to position [698, 0]
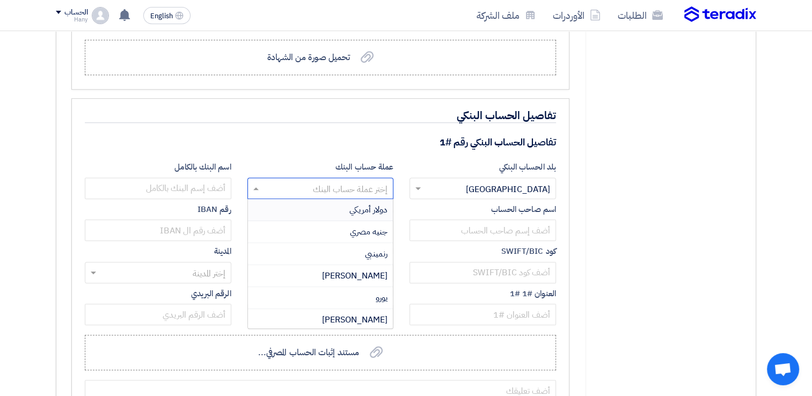
click at [353, 188] on input "text" at bounding box center [326, 189] width 125 height 18
click at [369, 231] on span "جنيه مصري" at bounding box center [369, 231] width 38 height 13
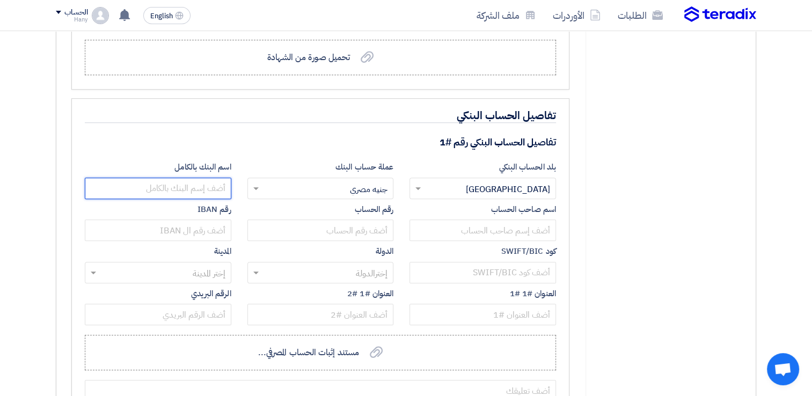
click at [196, 182] on input "text" at bounding box center [158, 188] width 147 height 21
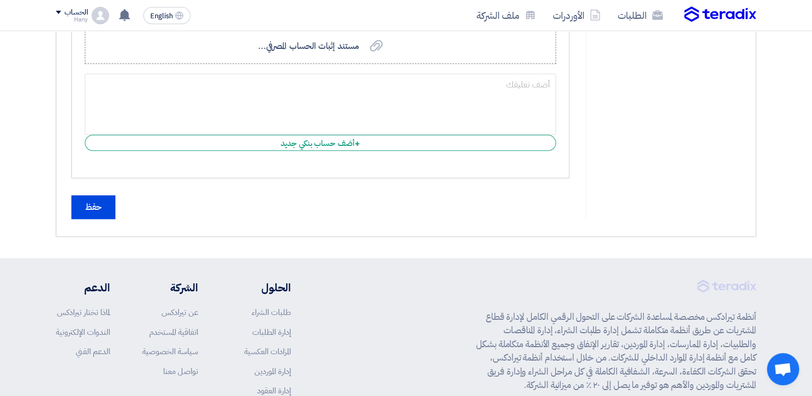
scroll to position [1020, 0]
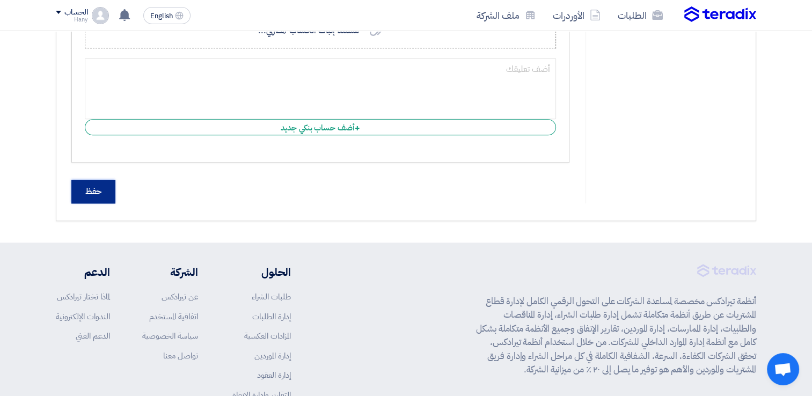
click at [86, 187] on input "حفظ" at bounding box center [93, 192] width 44 height 24
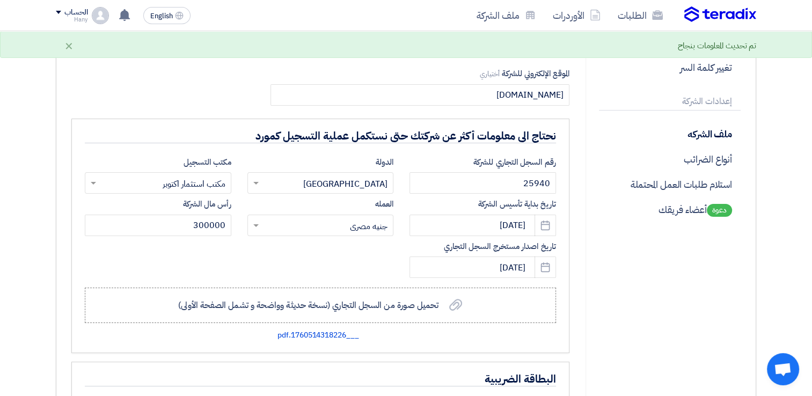
scroll to position [161, 0]
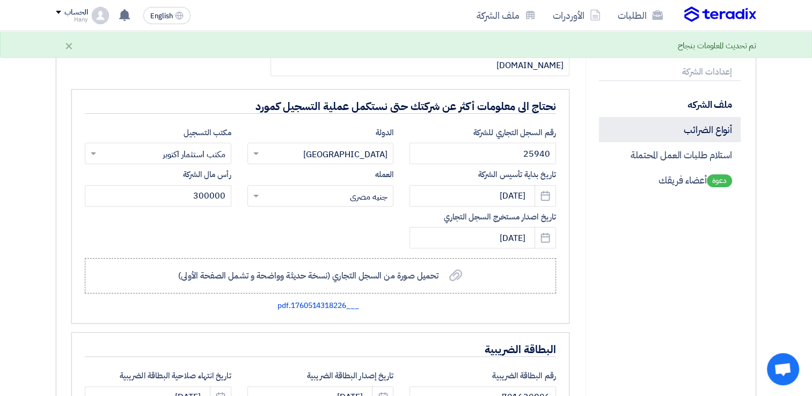
click at [709, 133] on p "أنواع الضرائب" at bounding box center [670, 129] width 142 height 25
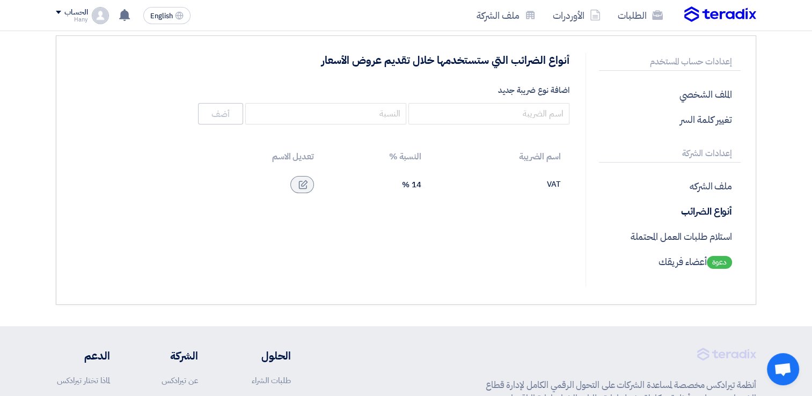
scroll to position [54, 0]
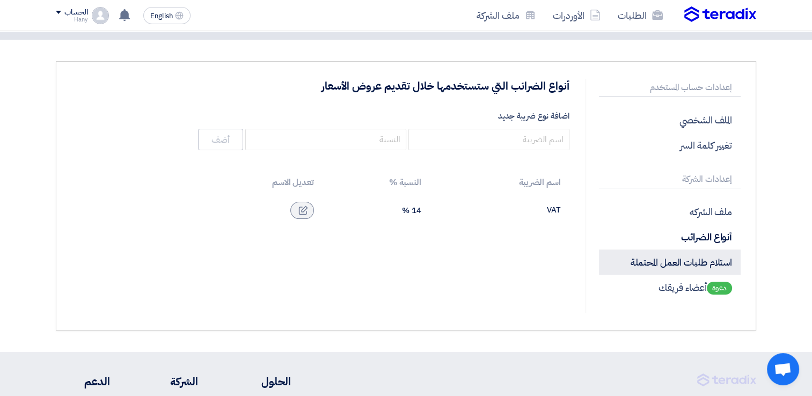
click at [702, 259] on p "استلام طلبات العمل المحتملة" at bounding box center [670, 262] width 142 height 25
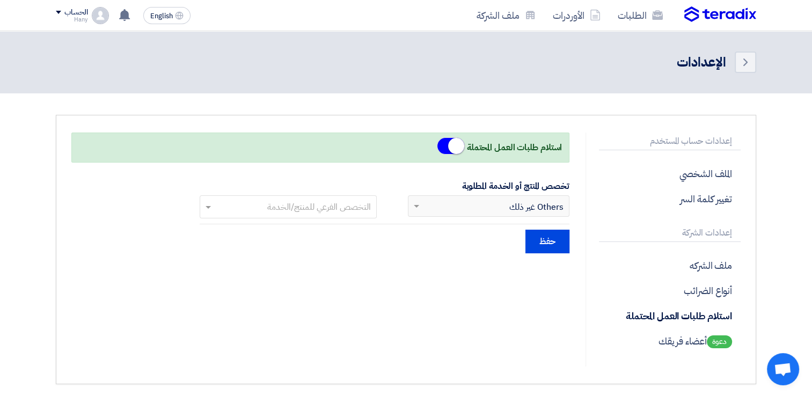
click at [744, 20] on img at bounding box center [720, 14] width 72 height 16
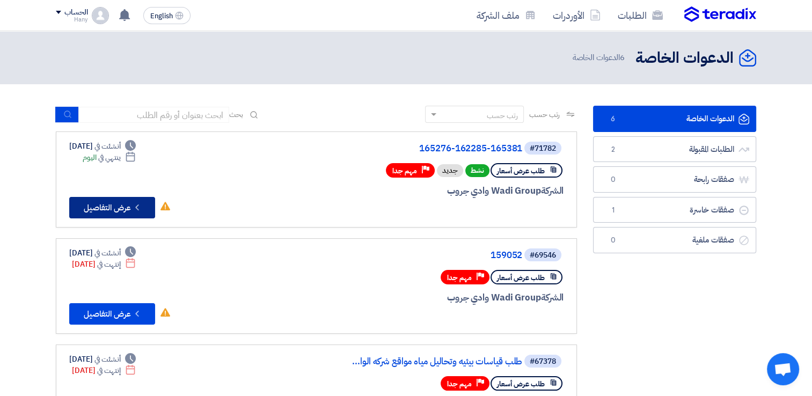
click at [134, 205] on icon "Check details" at bounding box center [137, 207] width 10 height 10
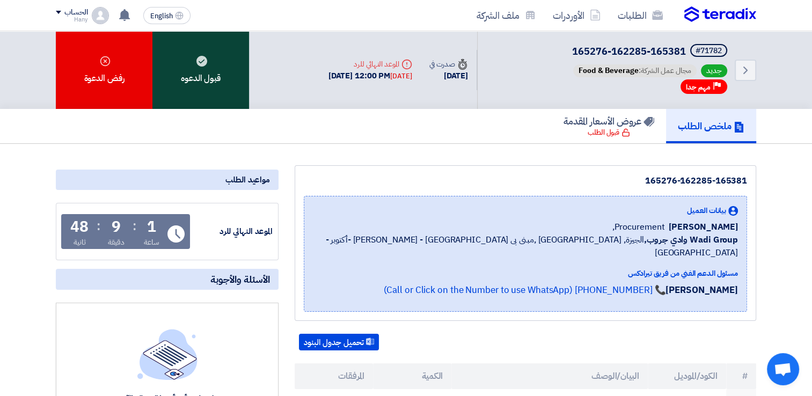
click at [216, 81] on div "قبول الدعوه" at bounding box center [200, 70] width 97 height 78
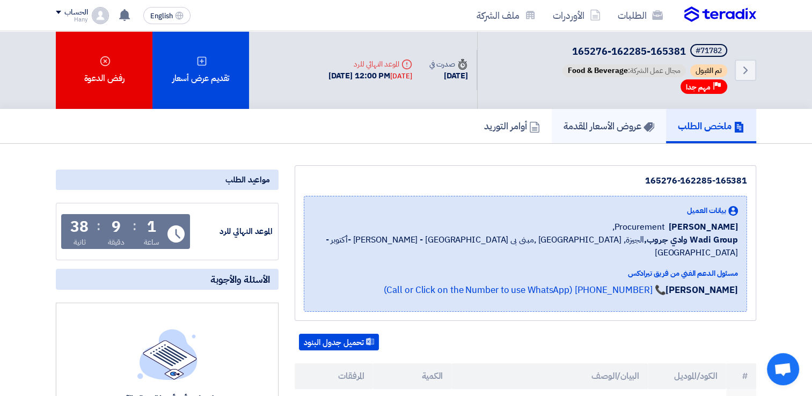
click at [578, 126] on h5 "عروض الأسعار المقدمة" at bounding box center [609, 126] width 91 height 12
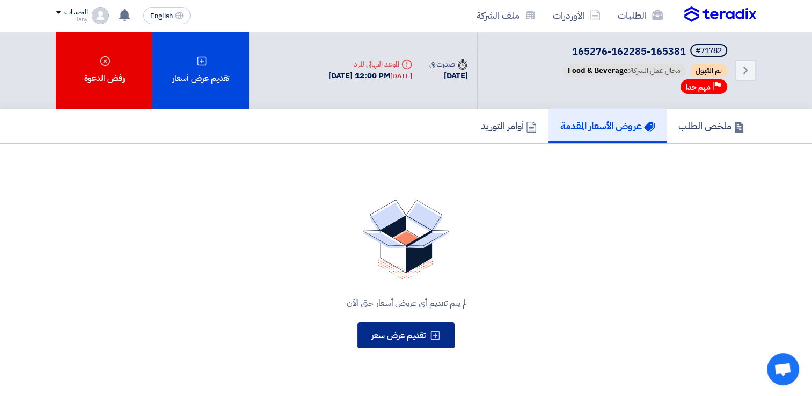
click at [406, 341] on button "تقديم عرض سعر" at bounding box center [405, 336] width 97 height 26
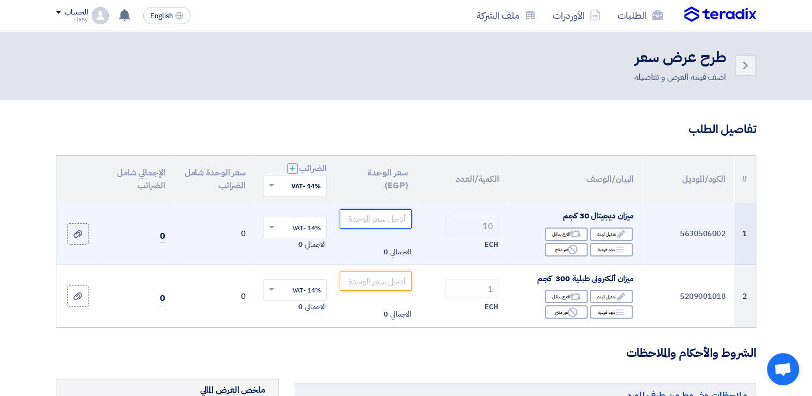
click at [379, 224] on input "number" at bounding box center [376, 218] width 72 height 19
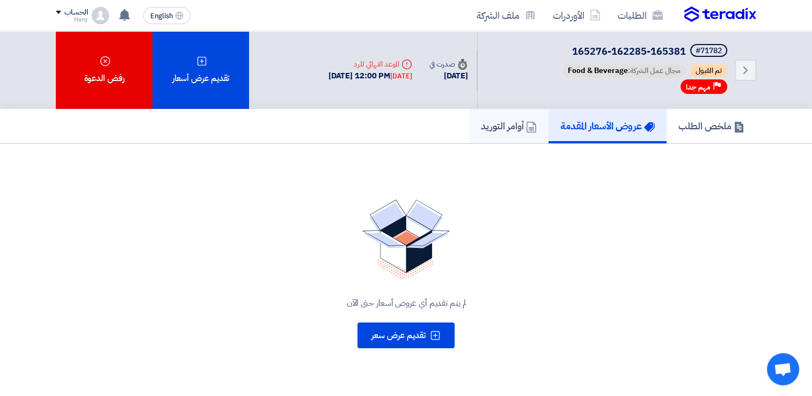
click at [509, 131] on h5 "أوامر التوريد" at bounding box center [509, 126] width 56 height 12
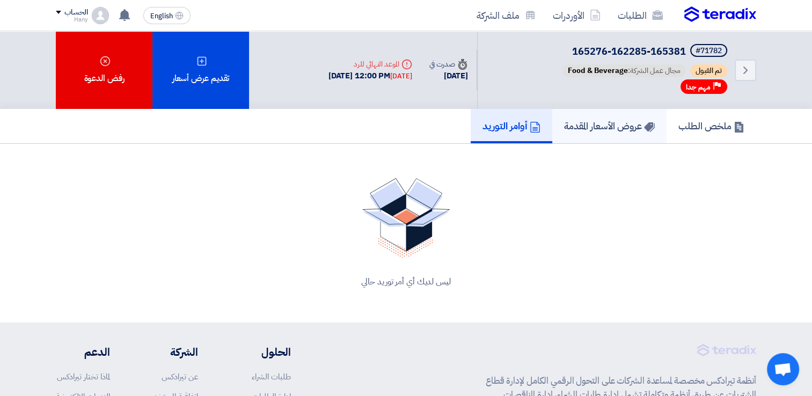
click at [593, 112] on link "عروض الأسعار المقدمة" at bounding box center [609, 126] width 114 height 34
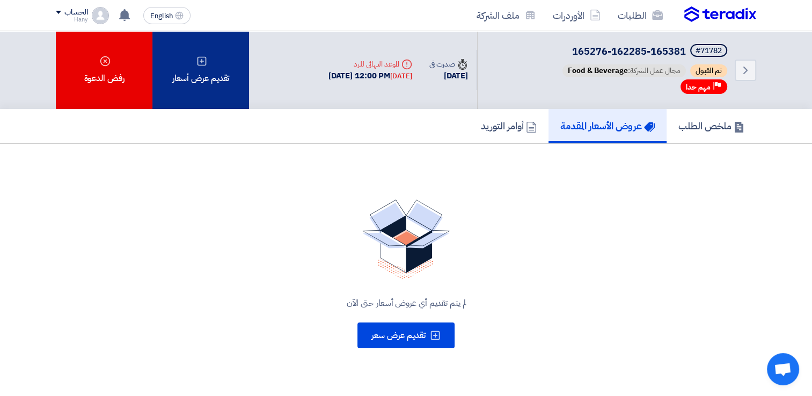
click at [211, 60] on div "تقديم عرض أسعار" at bounding box center [200, 70] width 97 height 78
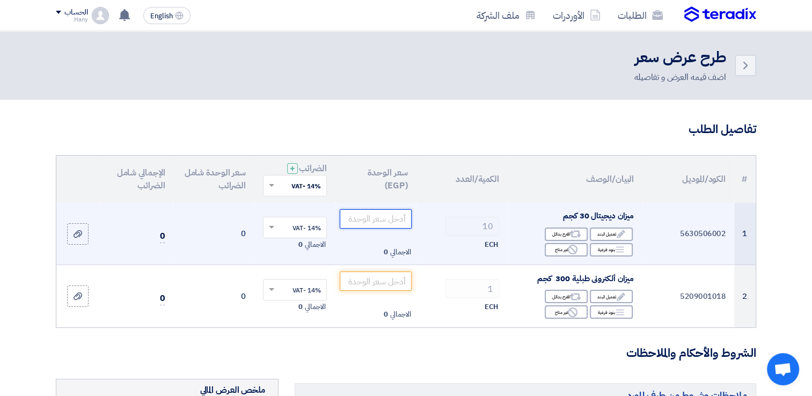
click at [377, 216] on input "number" at bounding box center [376, 218] width 72 height 19
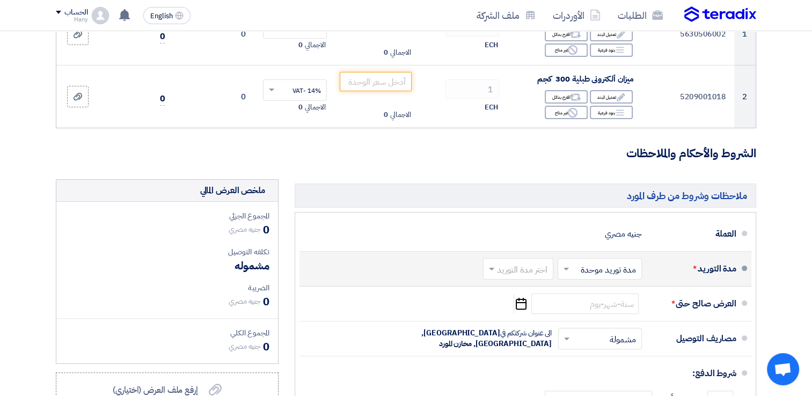
scroll to position [215, 0]
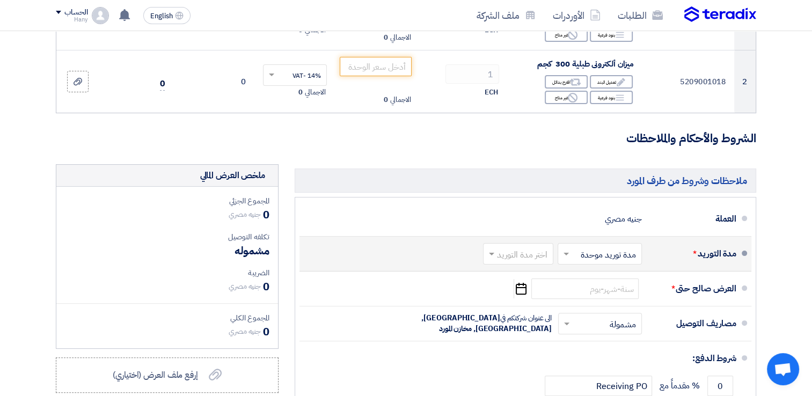
click at [505, 252] on input "text" at bounding box center [516, 255] width 65 height 16
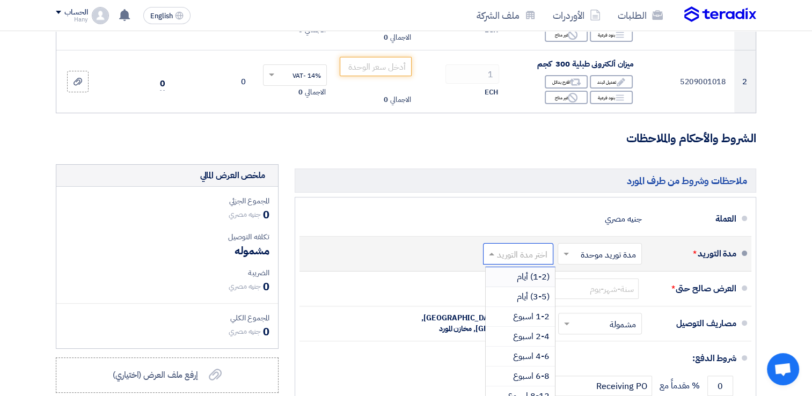
click at [598, 254] on input "text" at bounding box center [597, 255] width 79 height 16
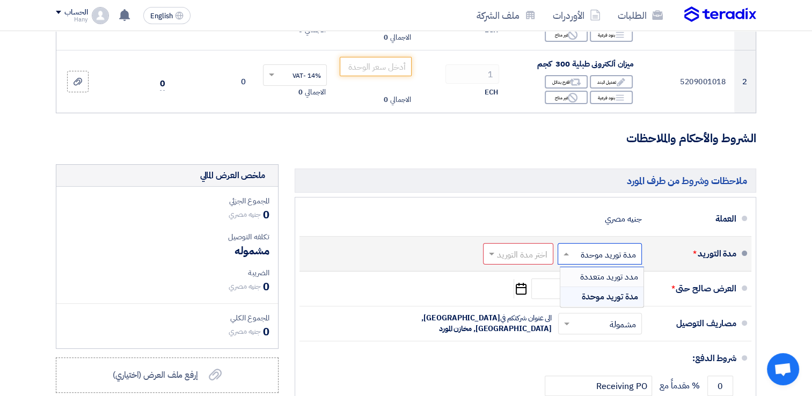
click at [600, 279] on span "مدد توريد متعددة" at bounding box center [609, 277] width 58 height 13
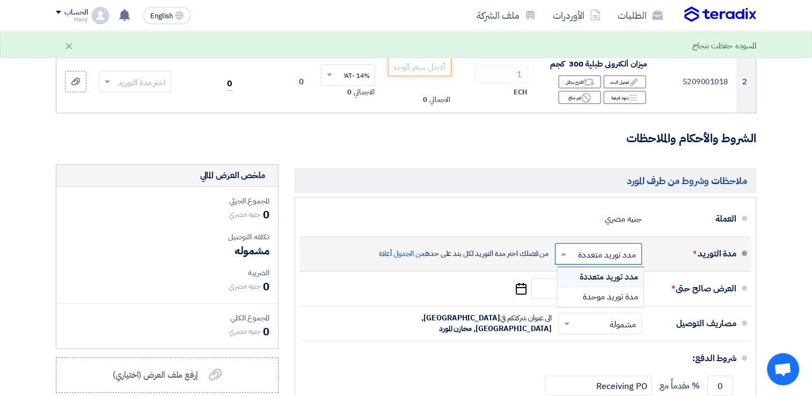
click at [602, 246] on div at bounding box center [599, 254] width 86 height 16
click at [605, 302] on div "مدة توريد موحدة" at bounding box center [601, 296] width 86 height 19
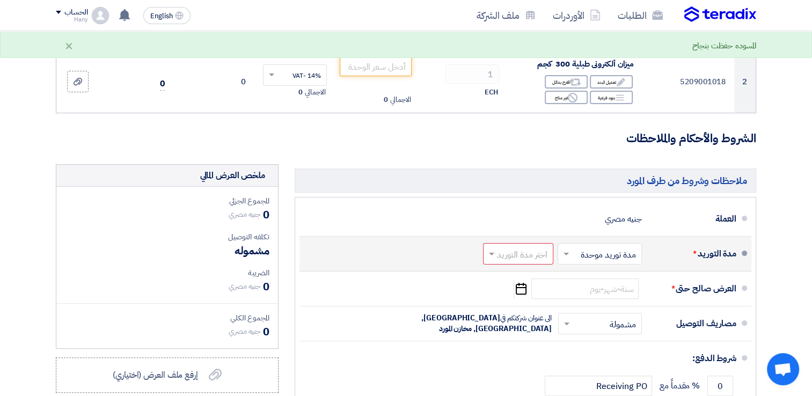
click at [533, 257] on input "text" at bounding box center [516, 255] width 65 height 16
click at [532, 297] on span "(3-5) أيام" at bounding box center [533, 296] width 33 height 13
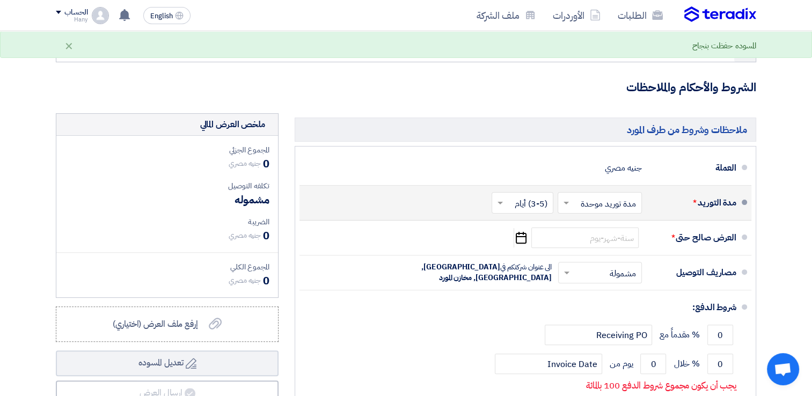
scroll to position [268, 0]
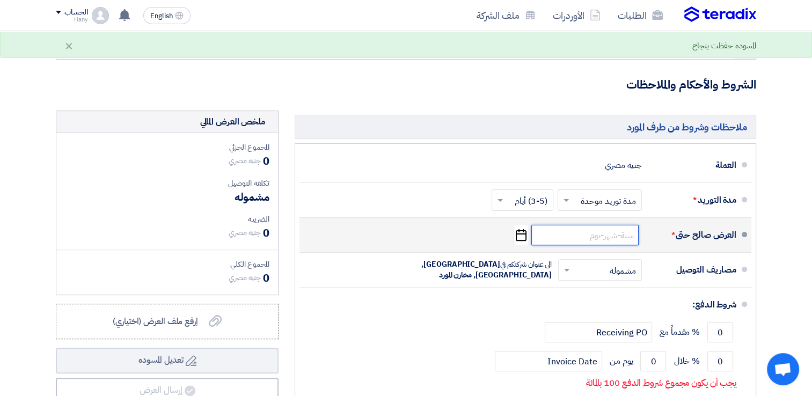
click at [595, 240] on input at bounding box center [584, 235] width 107 height 20
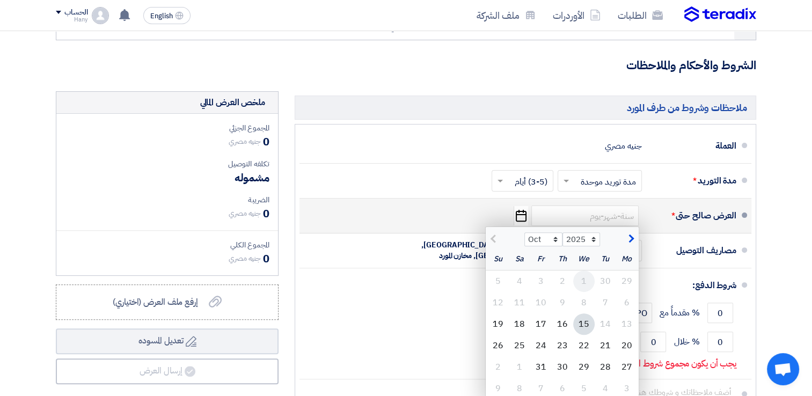
scroll to position [322, 0]
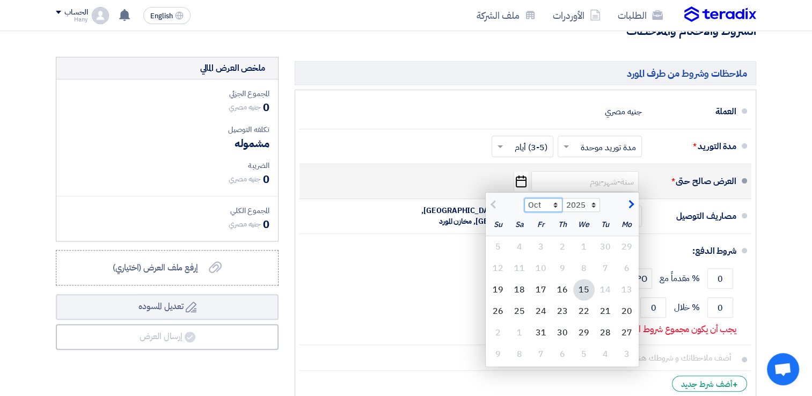
click at [553, 203] on select "Oct Nov Dec" at bounding box center [543, 205] width 38 height 14
select select "11"
click at [524, 198] on select "Oct Nov Dec" at bounding box center [543, 205] width 38 height 14
click at [522, 289] on div "15" at bounding box center [519, 289] width 21 height 21
type input "[DATE]"
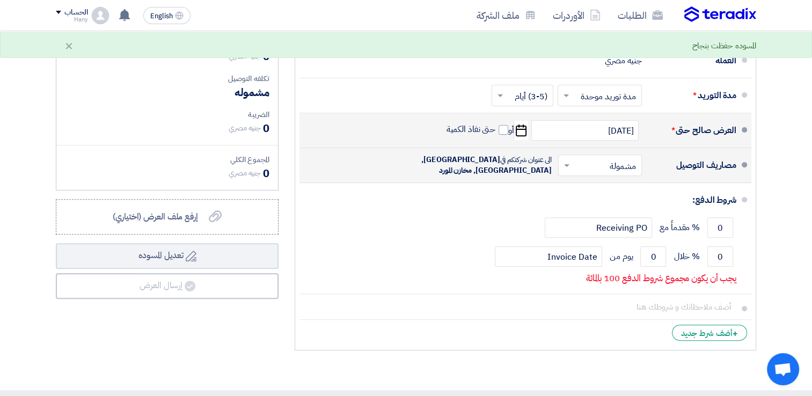
scroll to position [376, 0]
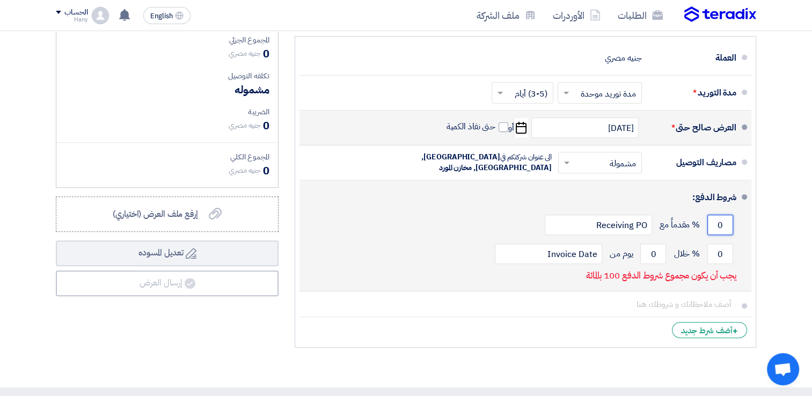
drag, startPoint x: 717, startPoint y: 226, endPoint x: 723, endPoint y: 227, distance: 6.5
click at [723, 227] on input "0" at bounding box center [720, 225] width 26 height 20
drag, startPoint x: 718, startPoint y: 253, endPoint x: 727, endPoint y: 255, distance: 9.9
click at [726, 255] on input "0" at bounding box center [720, 254] width 26 height 20
type input "100"
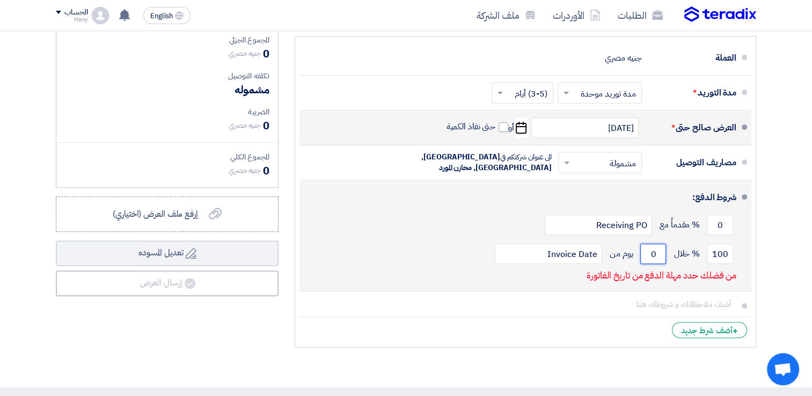
click at [655, 250] on input "0" at bounding box center [653, 254] width 26 height 20
drag, startPoint x: 650, startPoint y: 254, endPoint x: 662, endPoint y: 256, distance: 11.9
click at [662, 256] on input "0" at bounding box center [653, 254] width 26 height 20
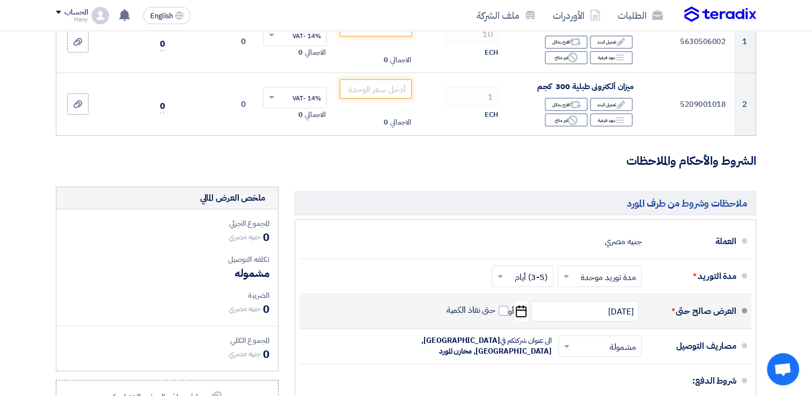
scroll to position [161, 0]
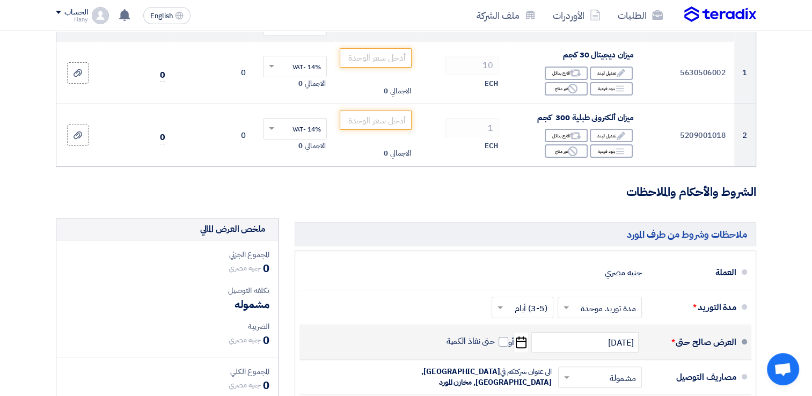
type input "30"
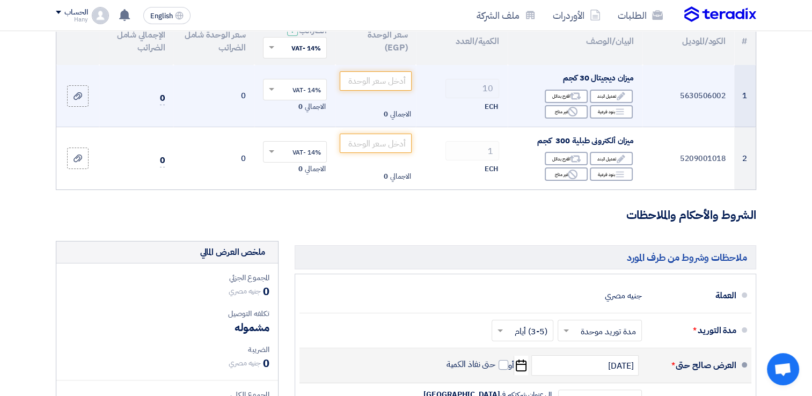
scroll to position [107, 0]
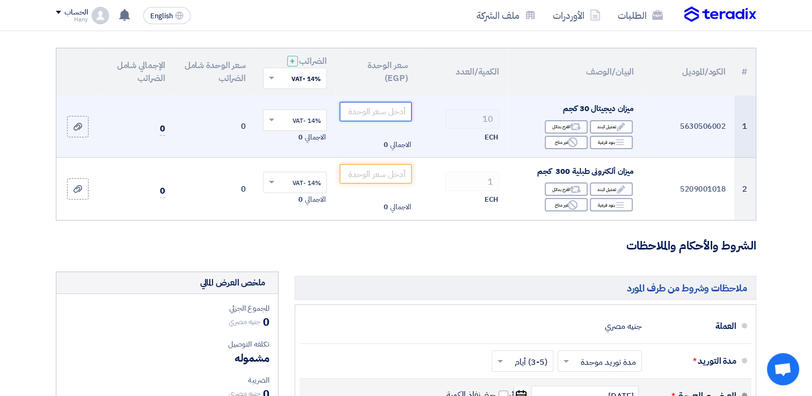
click at [371, 111] on input "number" at bounding box center [376, 111] width 72 height 19
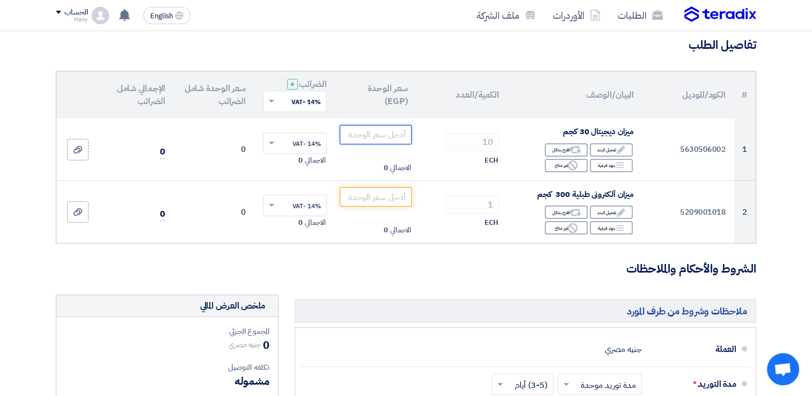
scroll to position [54, 0]
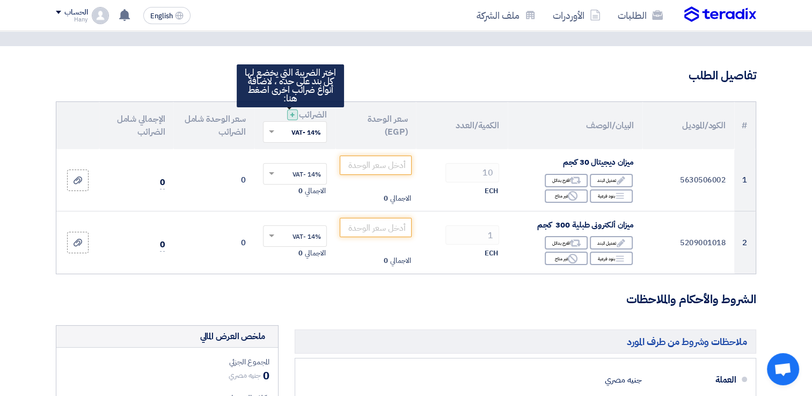
click at [291, 117] on span "+" at bounding box center [292, 114] width 5 height 13
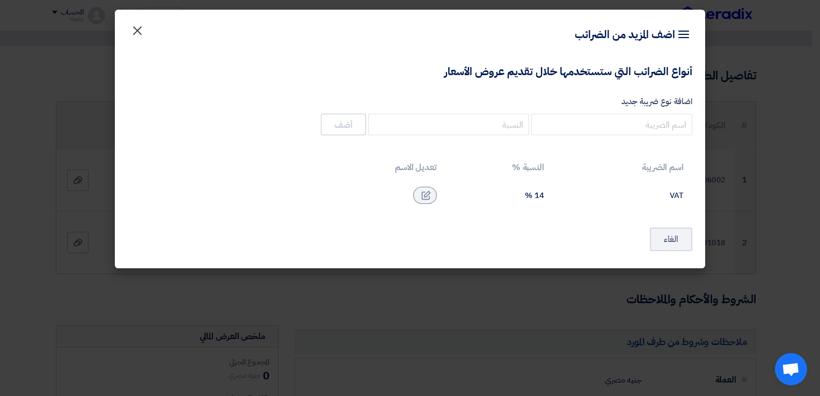
click at [133, 27] on span "×" at bounding box center [137, 30] width 13 height 32
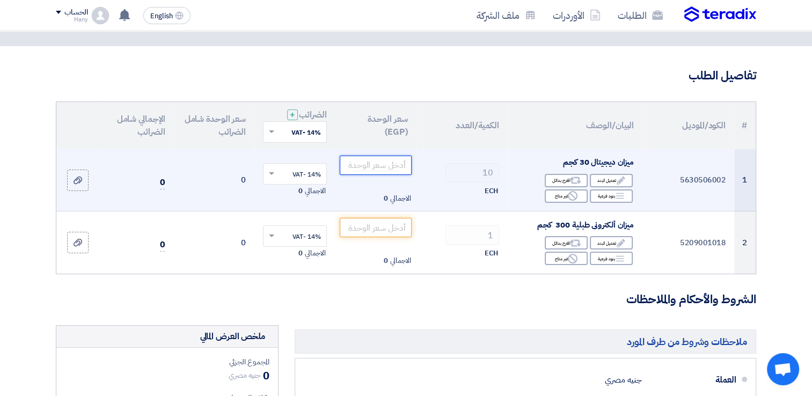
click at [357, 163] on input "number" at bounding box center [376, 165] width 72 height 19
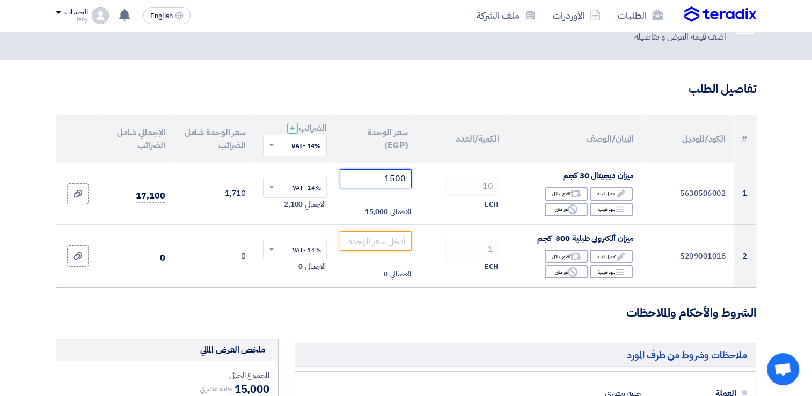
scroll to position [0, 0]
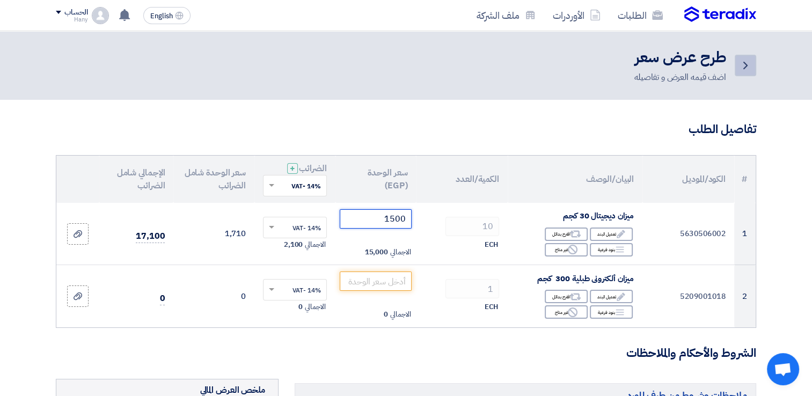
type input "1500"
click at [743, 65] on icon "Back" at bounding box center [745, 65] width 13 height 13
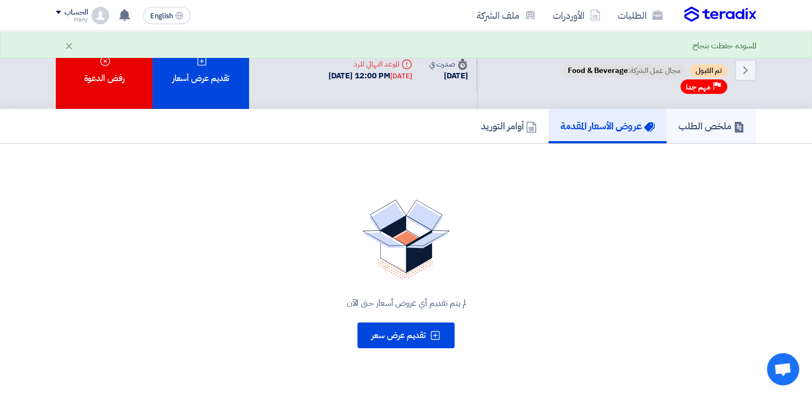
click at [705, 128] on h5 "ملخص الطلب" at bounding box center [711, 126] width 66 height 12
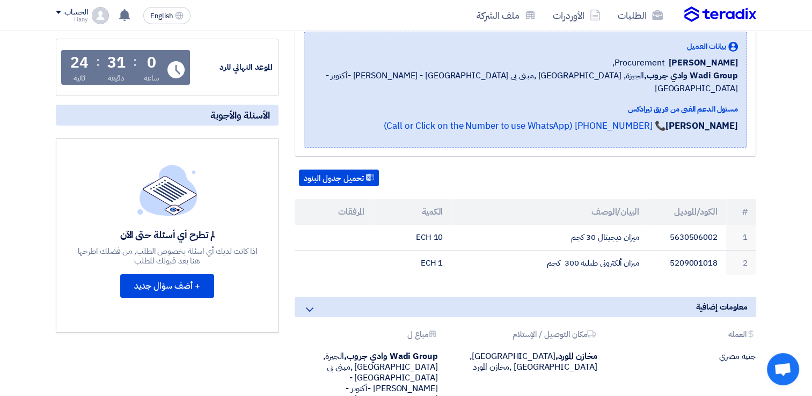
scroll to position [161, 0]
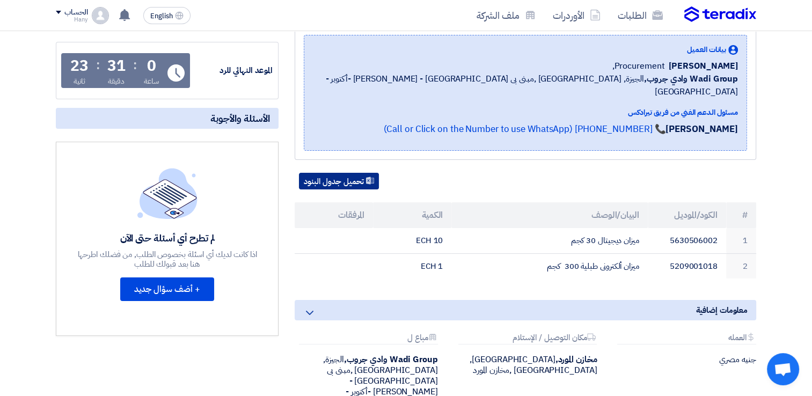
click at [333, 173] on button "تحميل جدول البنود" at bounding box center [339, 181] width 80 height 17
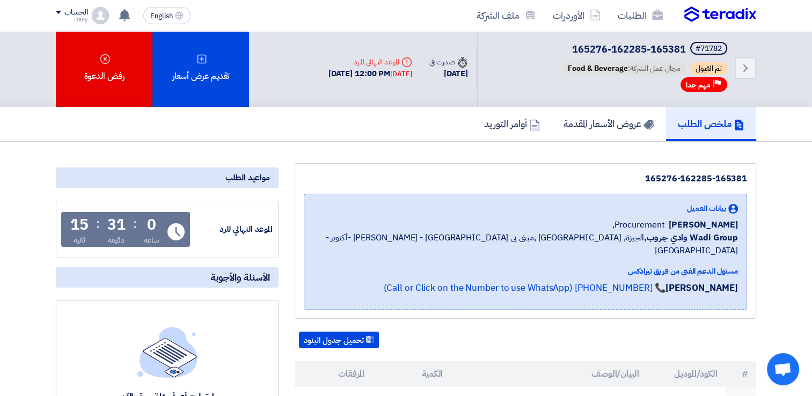
scroll to position [0, 0]
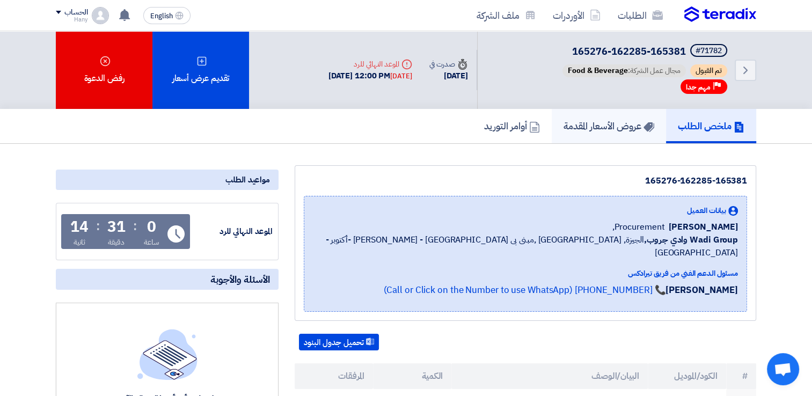
click at [578, 126] on h5 "عروض الأسعار المقدمة" at bounding box center [609, 126] width 91 height 12
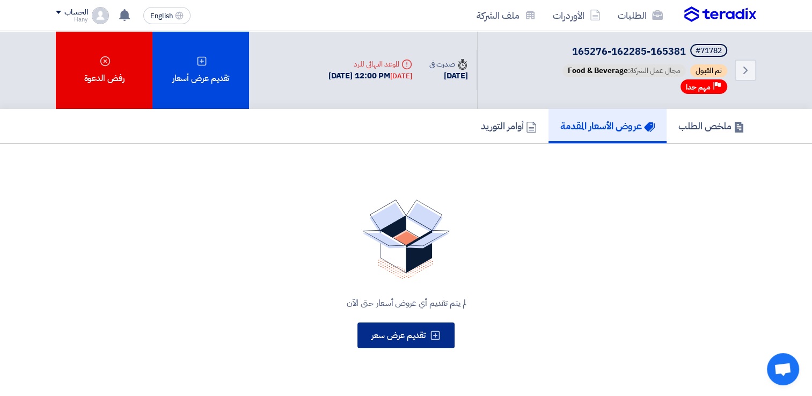
click at [410, 332] on span "تقديم عرض سعر" at bounding box center [398, 335] width 54 height 13
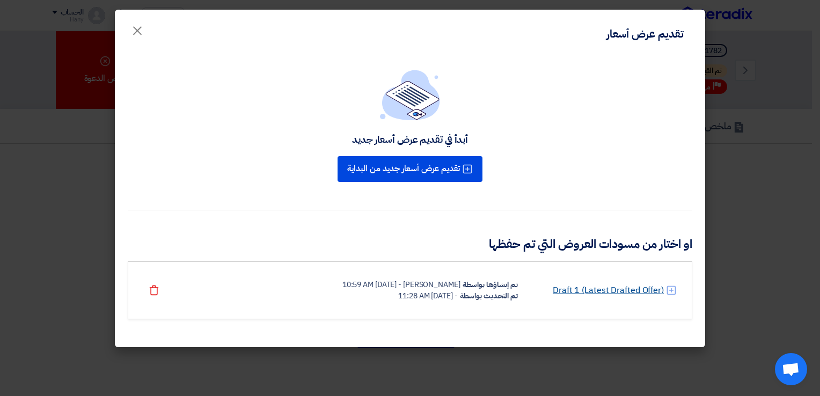
click at [589, 293] on link "Draft 1 (Latest Drafted Offer)" at bounding box center [608, 290] width 111 height 13
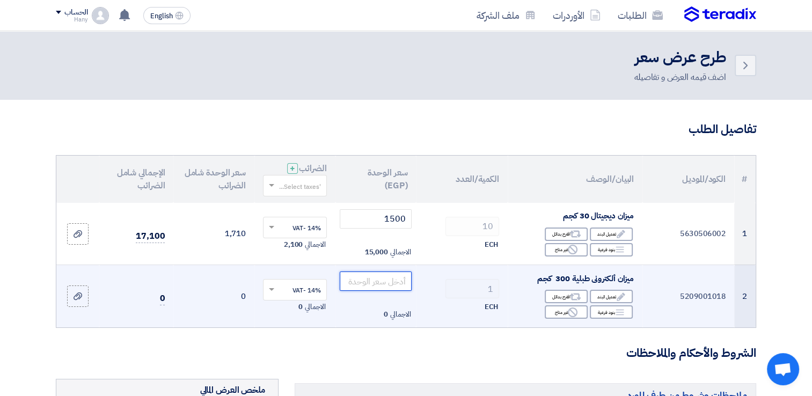
click at [374, 280] on input "number" at bounding box center [376, 281] width 72 height 19
type input "2"
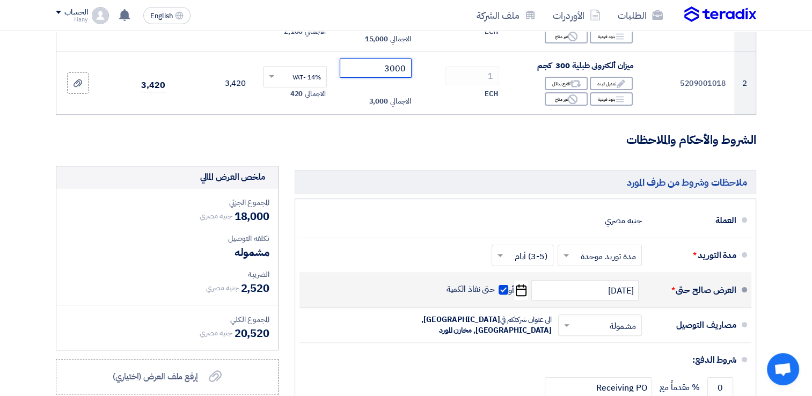
scroll to position [215, 0]
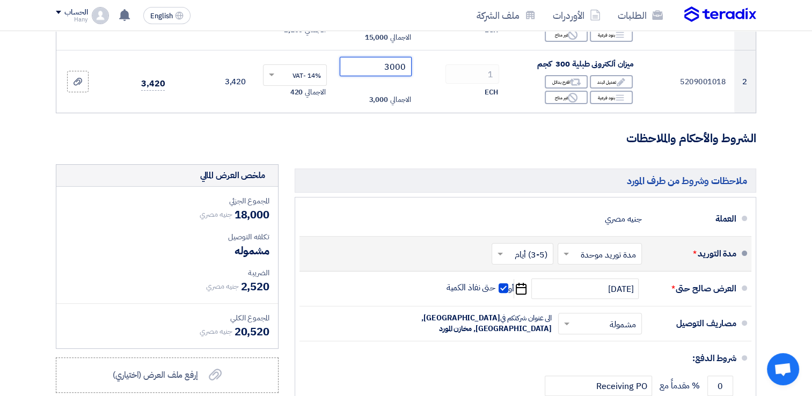
type input "3000"
click at [510, 264] on div "اختر مدة التوريد × مدة توريد موحدة × اختر مدة التوريد × (3-5) أيام ×" at bounding box center [566, 254] width 152 height 26
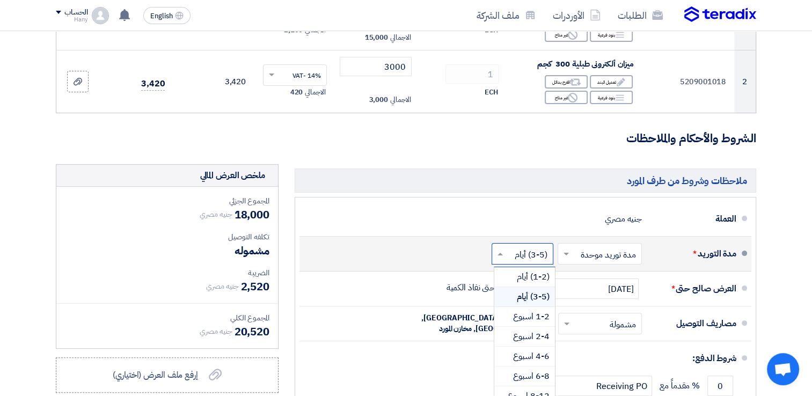
click at [512, 259] on input "text" at bounding box center [520, 255] width 56 height 16
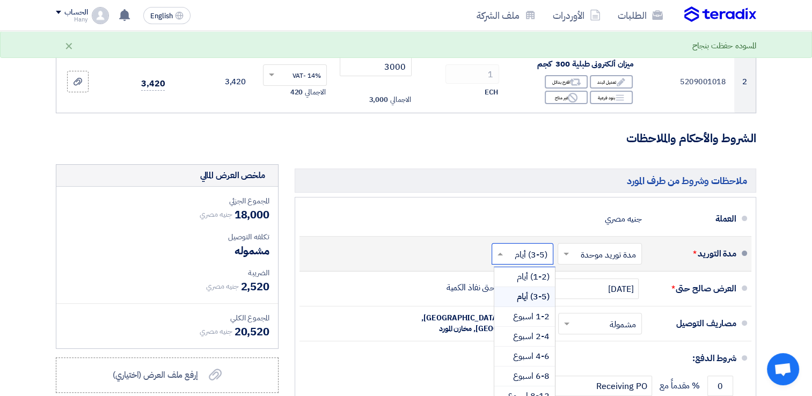
click at [512, 259] on input "text" at bounding box center [520, 255] width 56 height 16
click at [498, 237] on li "مدة التوريد * اختر مدة التوريد × مدة توريد موحدة × اختر مدة التوريد × (3-5) أيا…" at bounding box center [526, 254] width 452 height 35
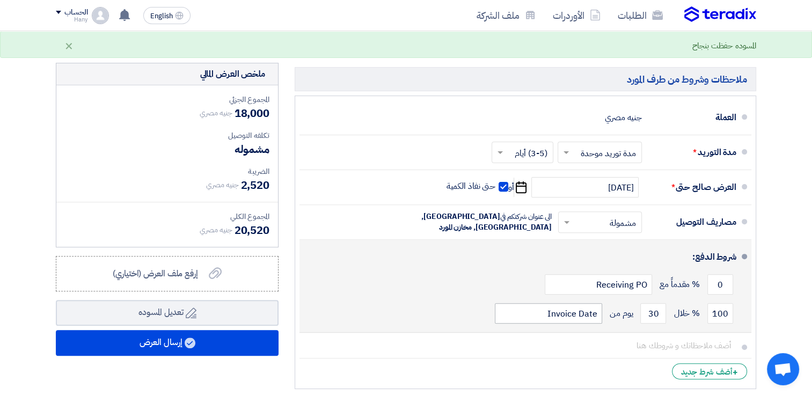
scroll to position [322, 0]
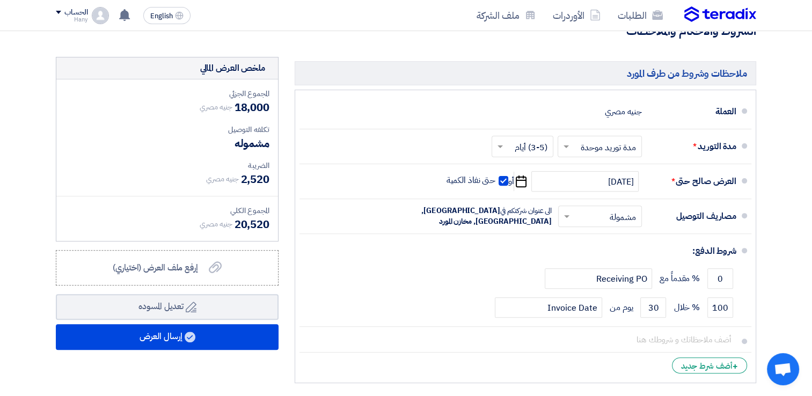
click at [246, 106] on span "18,000" at bounding box center [252, 107] width 35 height 16
drag, startPoint x: 246, startPoint y: 106, endPoint x: 235, endPoint y: 104, distance: 11.5
click at [235, 104] on span "18,000" at bounding box center [252, 107] width 35 height 16
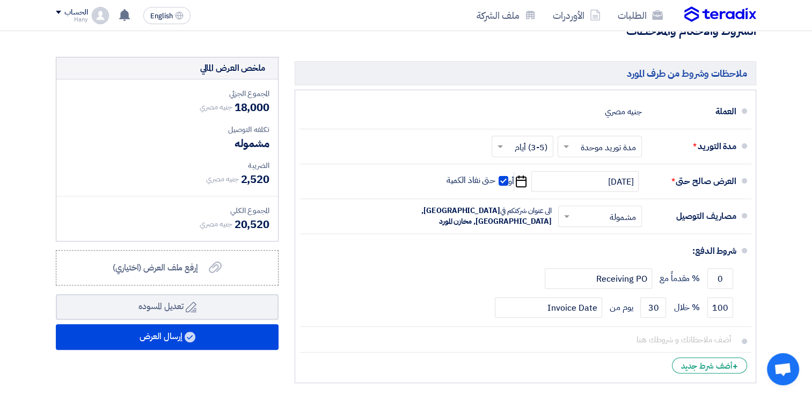
click at [252, 104] on span "18,000" at bounding box center [252, 107] width 35 height 16
click at [254, 175] on span "2,520" at bounding box center [254, 179] width 29 height 16
drag, startPoint x: 254, startPoint y: 175, endPoint x: 253, endPoint y: 220, distance: 45.1
click at [253, 220] on span "20,520" at bounding box center [252, 224] width 35 height 16
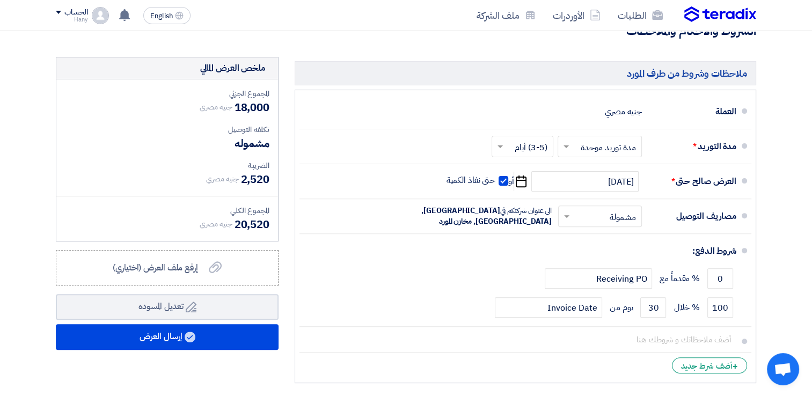
click at [253, 220] on span "20,520" at bounding box center [252, 224] width 35 height 16
drag, startPoint x: 253, startPoint y: 220, endPoint x: 253, endPoint y: 181, distance: 38.6
click at [253, 181] on span "2,520" at bounding box center [254, 179] width 29 height 16
click at [243, 97] on div "المجموع الجزئي" at bounding box center [167, 93] width 205 height 11
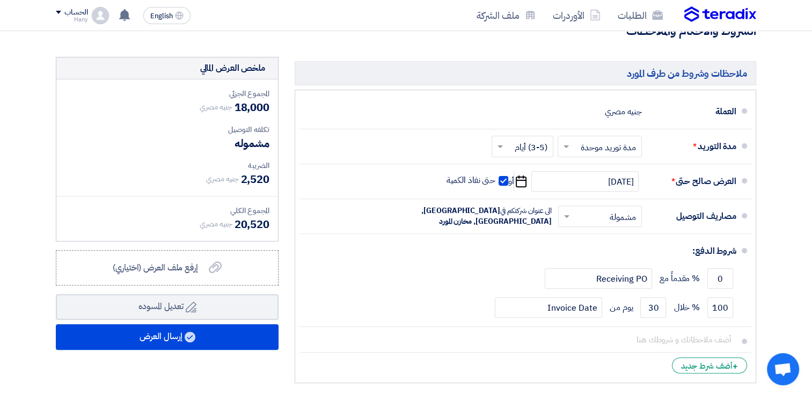
click at [243, 97] on div "المجموع الجزئي" at bounding box center [167, 93] width 205 height 11
drag, startPoint x: 243, startPoint y: 97, endPoint x: 236, endPoint y: 101, distance: 7.7
click at [236, 101] on span "18,000" at bounding box center [252, 107] width 35 height 16
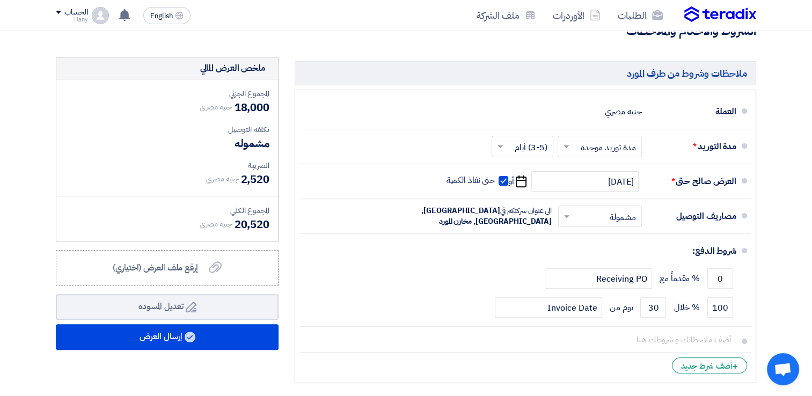
drag, startPoint x: 236, startPoint y: 101, endPoint x: 250, endPoint y: 169, distance: 68.4
click at [250, 169] on div "الضريبة" at bounding box center [167, 165] width 205 height 11
click at [250, 170] on div "الضريبة" at bounding box center [167, 165] width 205 height 11
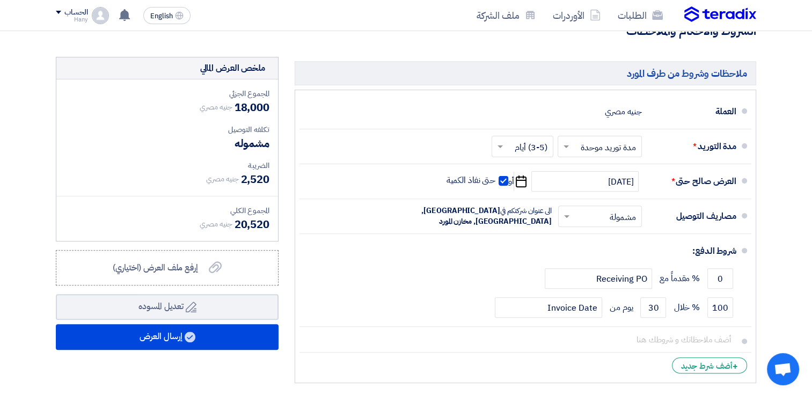
click at [249, 173] on span "2,520" at bounding box center [254, 179] width 29 height 16
drag, startPoint x: 249, startPoint y: 173, endPoint x: 247, endPoint y: 225, distance: 51.5
click at [247, 225] on span "20,520" at bounding box center [252, 224] width 35 height 16
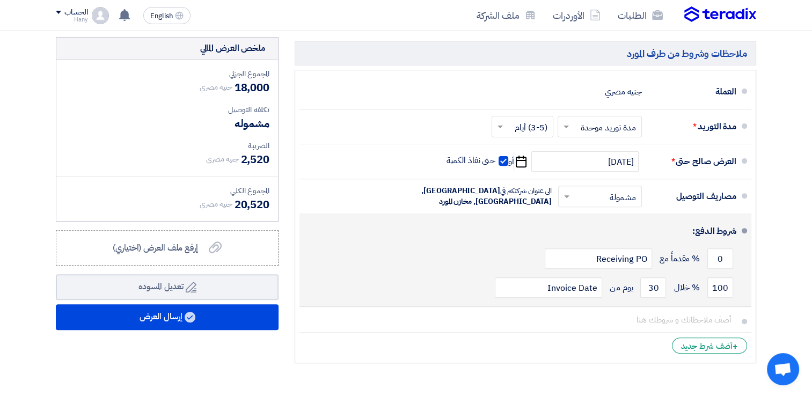
scroll to position [376, 0]
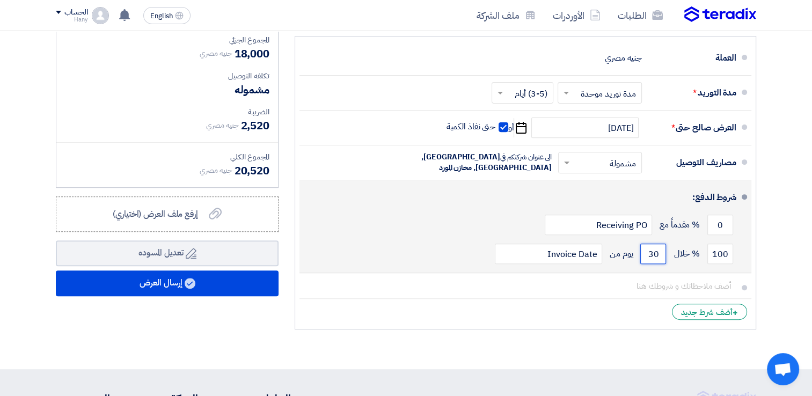
click at [652, 254] on input "30" at bounding box center [653, 254] width 26 height 20
type input "45"
click at [498, 218] on div "0 % مقدماً مع Receiving PO" at bounding box center [522, 224] width 428 height 29
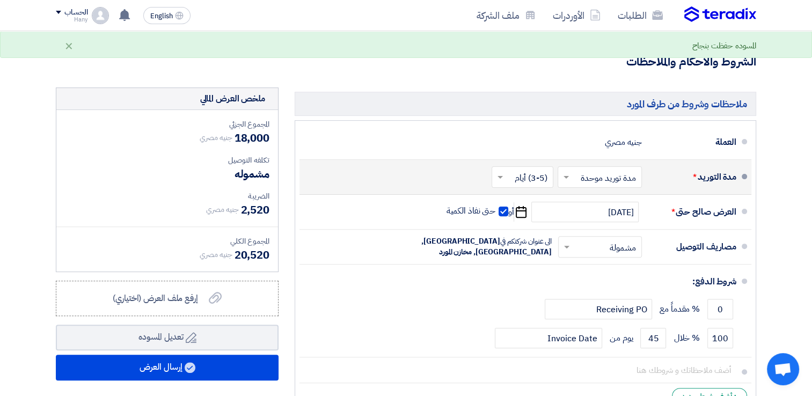
scroll to position [268, 0]
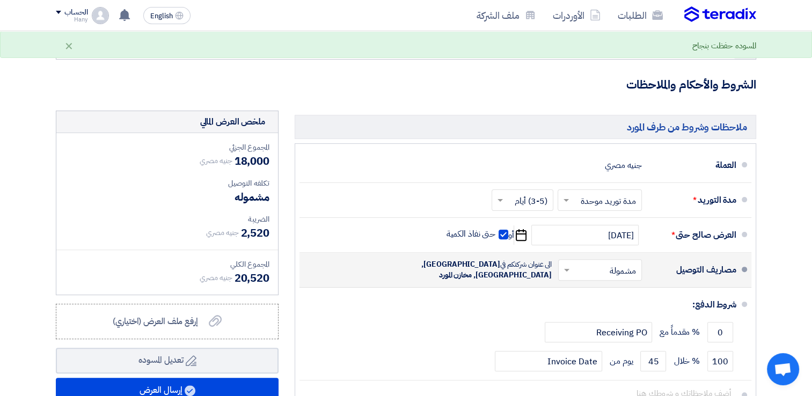
click at [604, 273] on input "text" at bounding box center [598, 272] width 78 height 16
click at [598, 318] on div "غير مشمولة" at bounding box center [602, 312] width 83 height 19
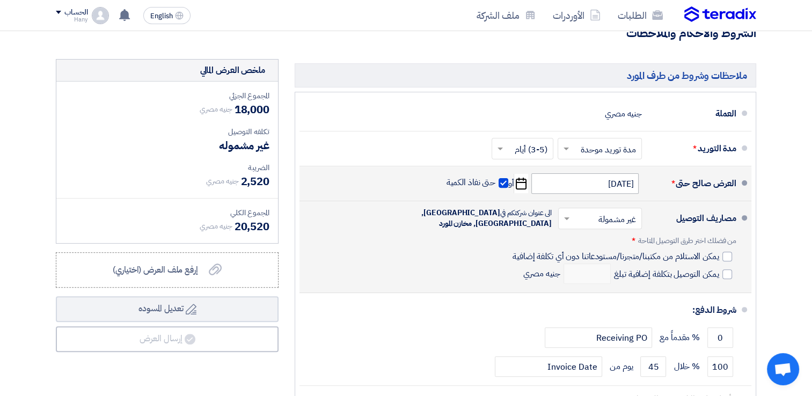
scroll to position [322, 0]
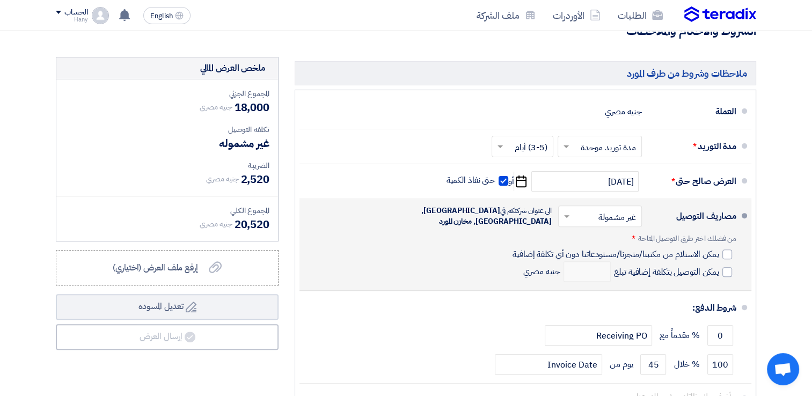
click at [620, 218] on input "text" at bounding box center [598, 218] width 78 height 16
click at [620, 236] on span "مشمولة" at bounding box center [625, 239] width 26 height 13
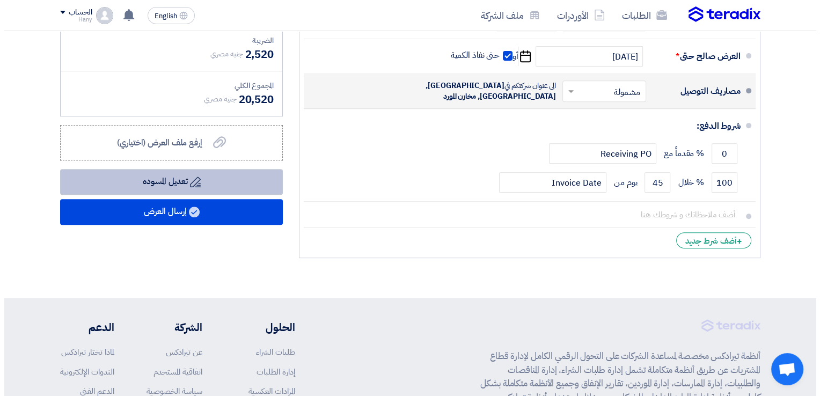
scroll to position [429, 0]
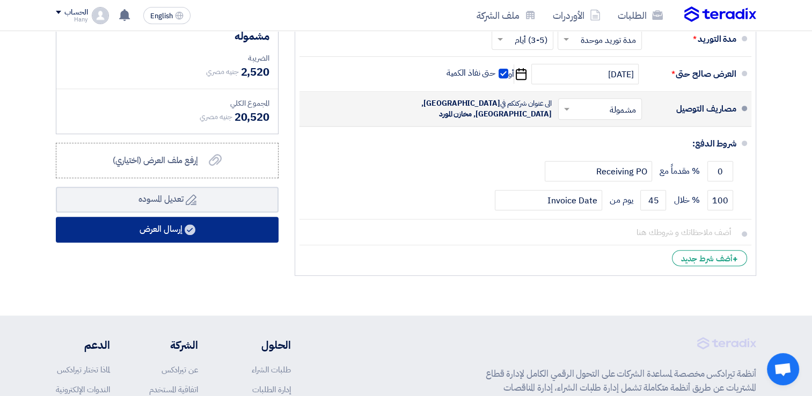
click at [155, 231] on button "إرسال العرض" at bounding box center [167, 230] width 223 height 26
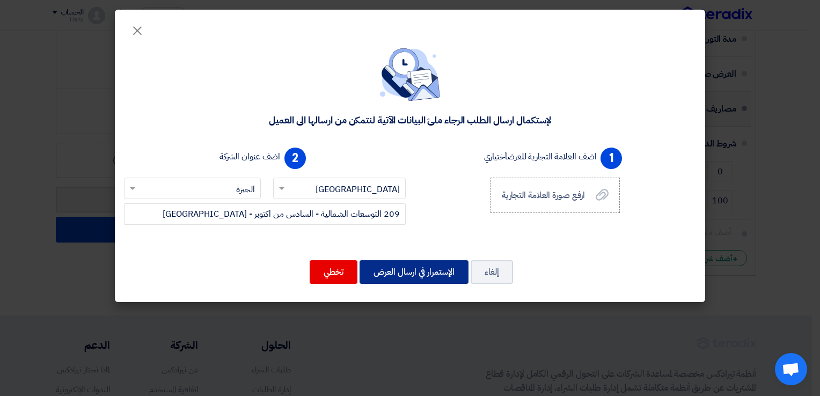
click at [404, 274] on button "الإستمرار في ارسال العرض" at bounding box center [414, 272] width 109 height 24
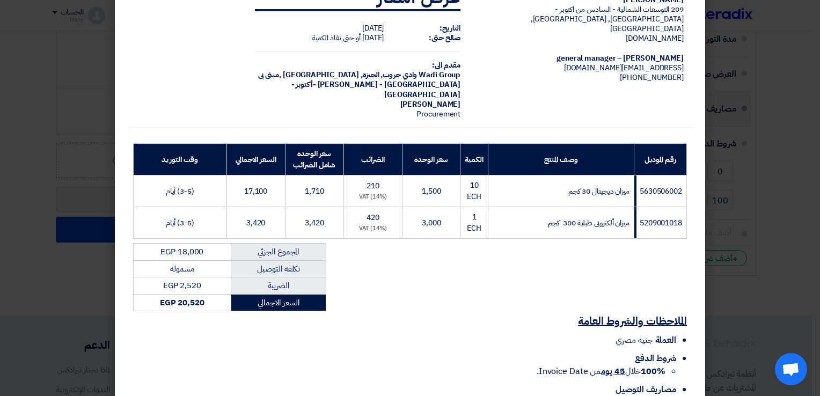
scroll to position [108, 0]
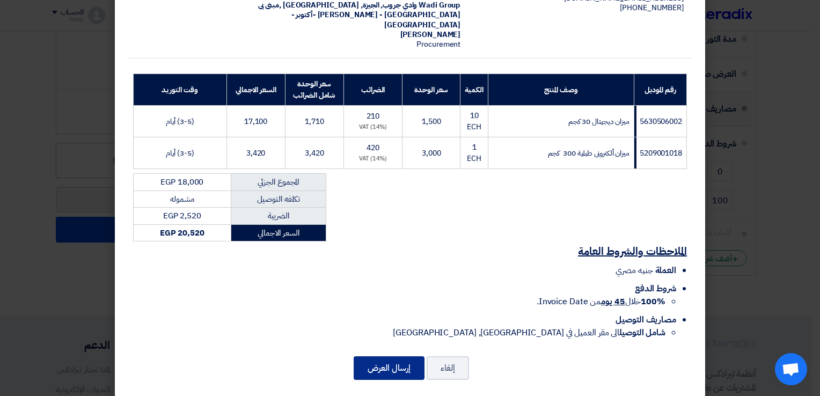
click at [388, 361] on button "إرسال العرض" at bounding box center [389, 368] width 71 height 24
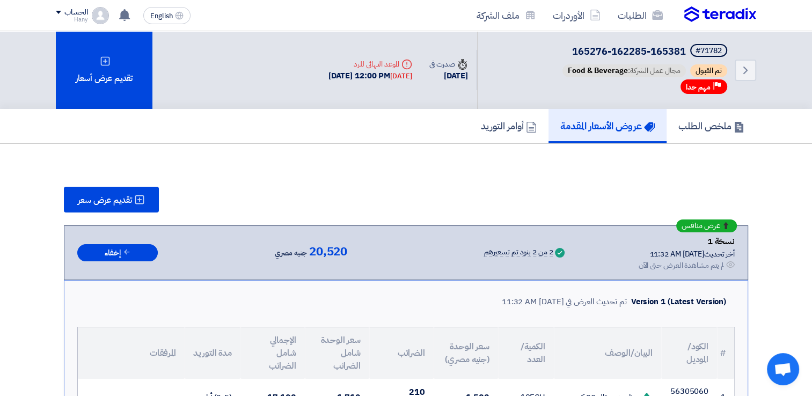
click at [715, 12] on img at bounding box center [720, 14] width 72 height 16
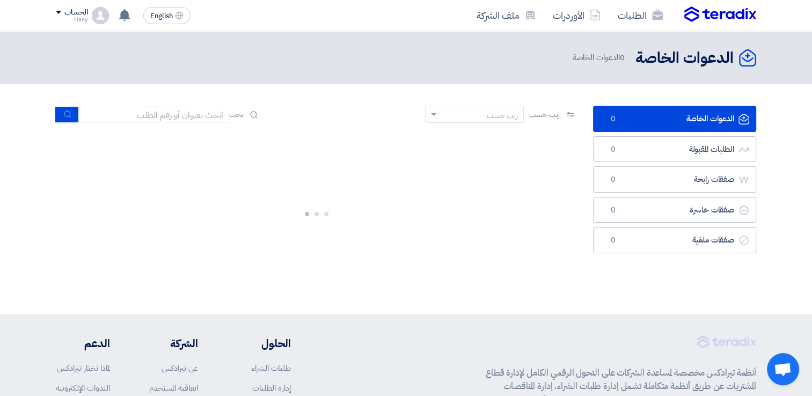
click at [683, 119] on link "الدعوات الخاصة الدعوات الخاصة 0" at bounding box center [674, 119] width 163 height 26
click at [719, 132] on link "الدعوات الخاصة الدعوات الخاصة 0" at bounding box center [674, 119] width 163 height 26
click at [682, 119] on link "الدعوات الخاصة الدعوات الخاصة 5" at bounding box center [674, 119] width 163 height 26
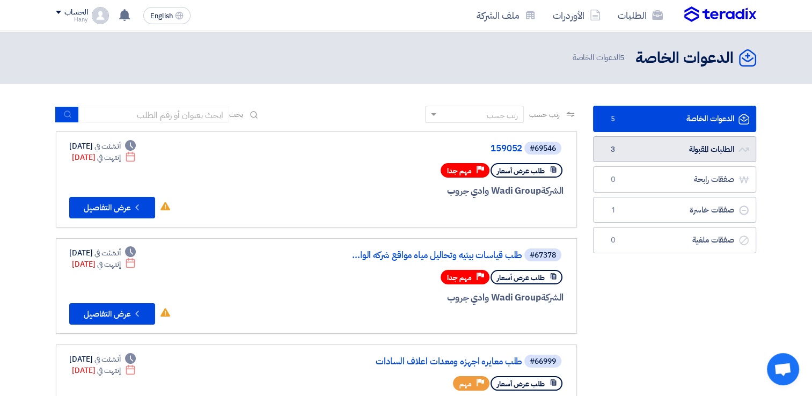
click at [727, 145] on link "الطلبات المقبولة الطلبات المقبولة 3" at bounding box center [674, 149] width 163 height 26
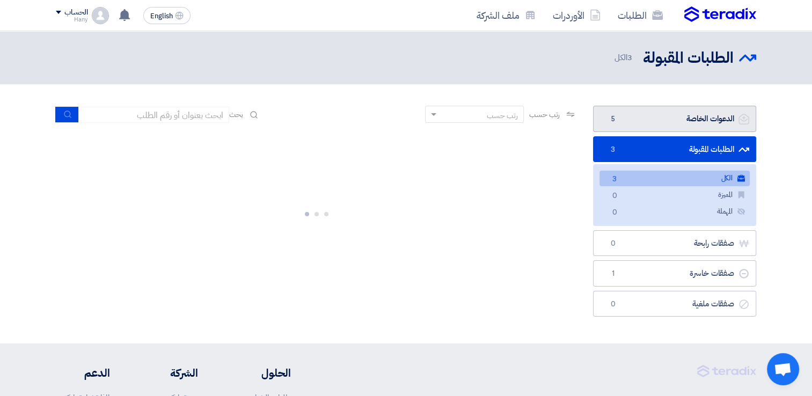
click at [687, 116] on link "الدعوات الخاصة الدعوات الخاصة 5" at bounding box center [674, 119] width 163 height 26
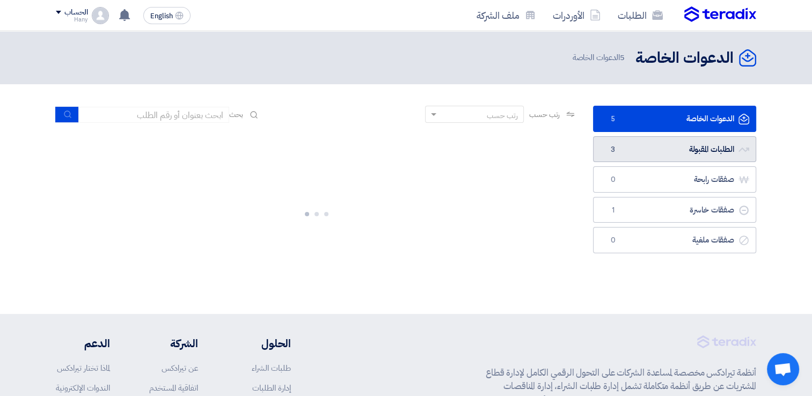
click at [688, 146] on link "الطلبات المقبولة الطلبات المقبولة 3" at bounding box center [674, 149] width 163 height 26
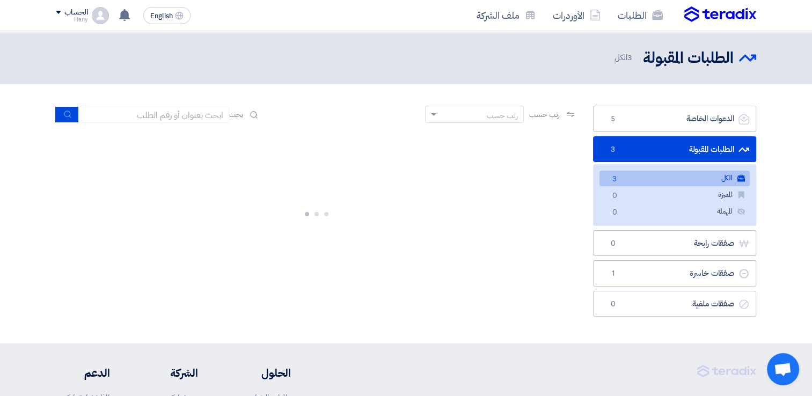
click at [708, 172] on link "الكل الكل 3" at bounding box center [675, 179] width 150 height 16
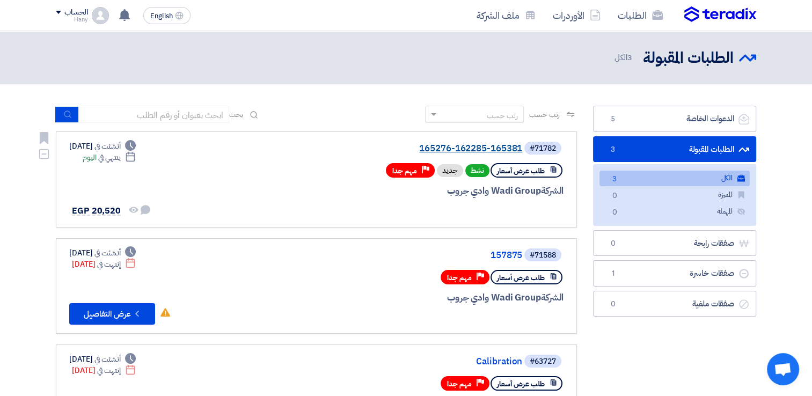
click at [497, 151] on link "165276-162285-165381" at bounding box center [415, 149] width 215 height 10
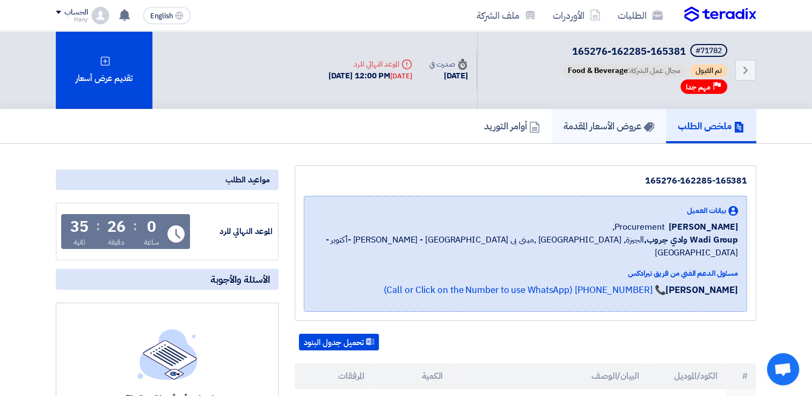
click at [587, 126] on h5 "عروض الأسعار المقدمة" at bounding box center [609, 126] width 91 height 12
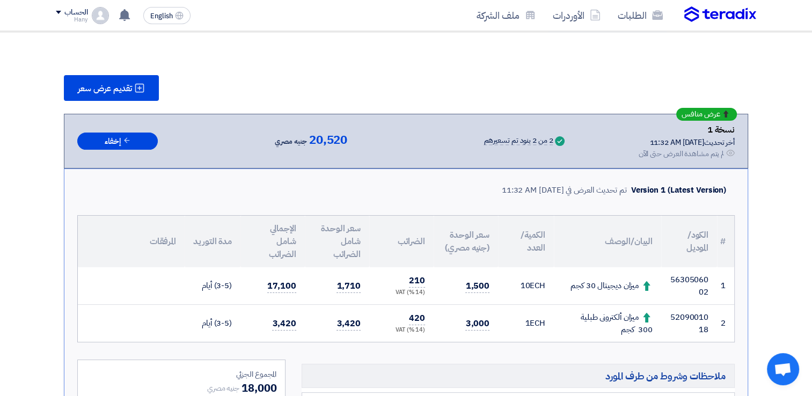
scroll to position [107, 0]
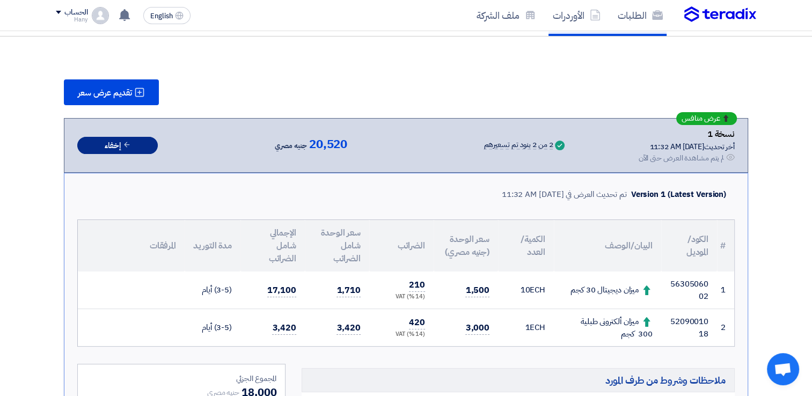
click at [127, 148] on button "إخفاء" at bounding box center [117, 146] width 81 height 18
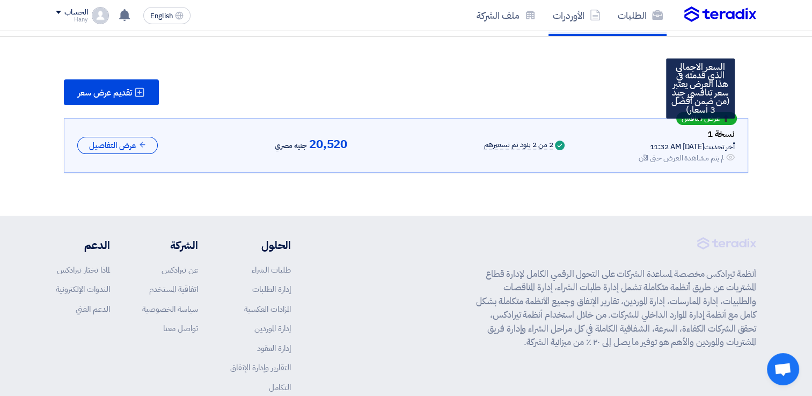
click at [699, 116] on span "عرض منافس" at bounding box center [701, 119] width 39 height 8
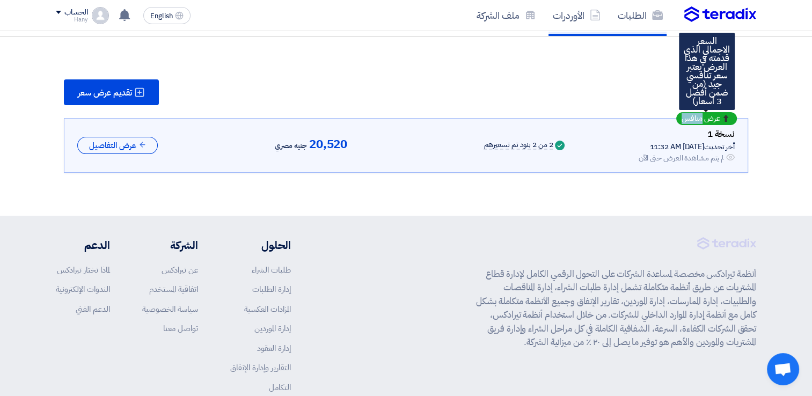
click at [699, 116] on span "عرض منافس" at bounding box center [701, 119] width 39 height 8
drag, startPoint x: 724, startPoint y: 114, endPoint x: 689, endPoint y: 121, distance: 35.6
click at [689, 121] on span "عرض منافس" at bounding box center [701, 119] width 39 height 8
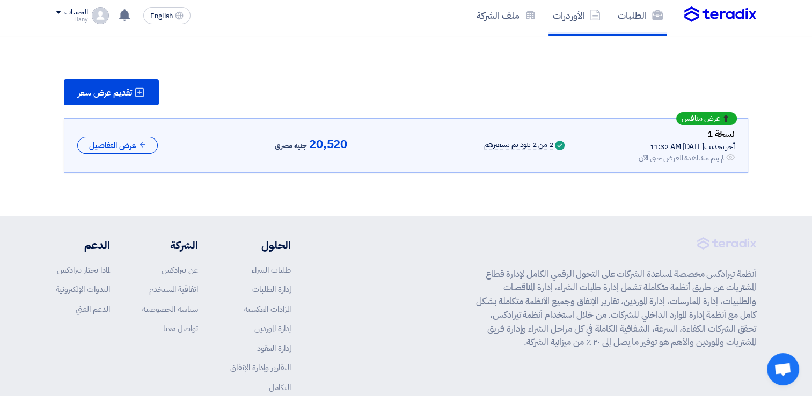
click at [696, 152] on div "لم يتم مشاهدة العرض حتى الآن" at bounding box center [681, 157] width 86 height 11
click at [708, 87] on div "تقديم عرض سعر" at bounding box center [406, 92] width 684 height 26
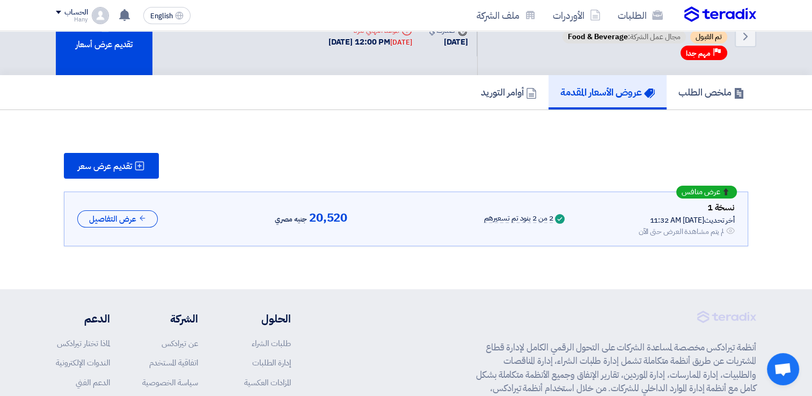
scroll to position [0, 0]
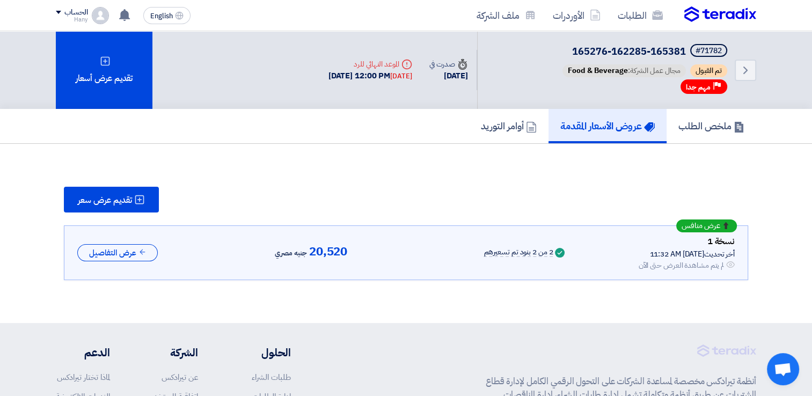
click at [608, 127] on h5 "عروض الأسعار المقدمة" at bounding box center [607, 126] width 94 height 12
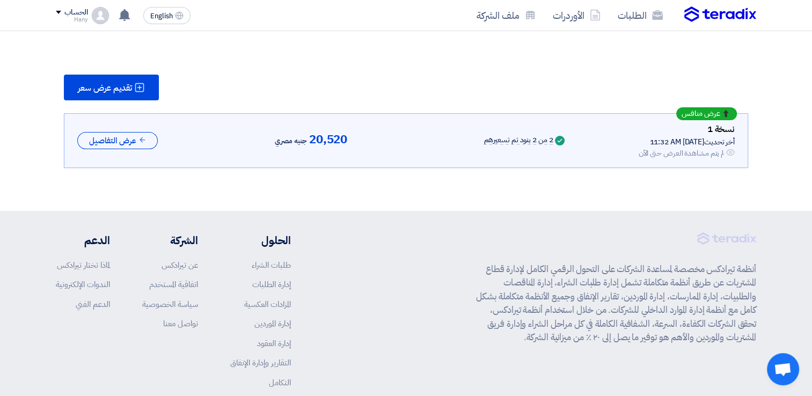
scroll to position [54, 0]
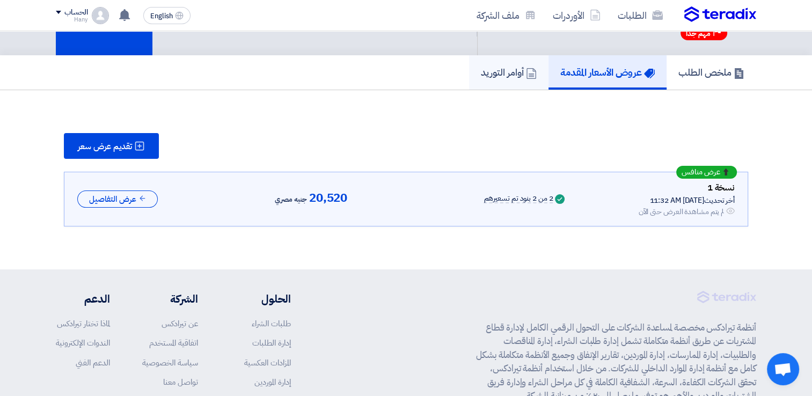
click at [514, 79] on link "أوامر التوريد" at bounding box center [508, 72] width 79 height 34
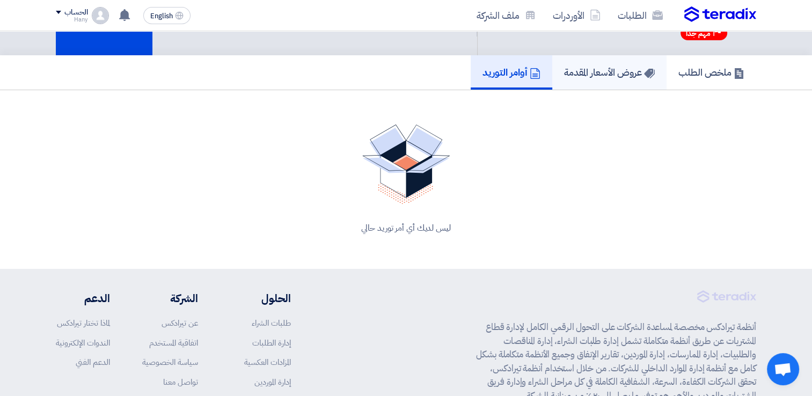
click at [592, 79] on link "عروض الأسعار المقدمة" at bounding box center [609, 72] width 114 height 34
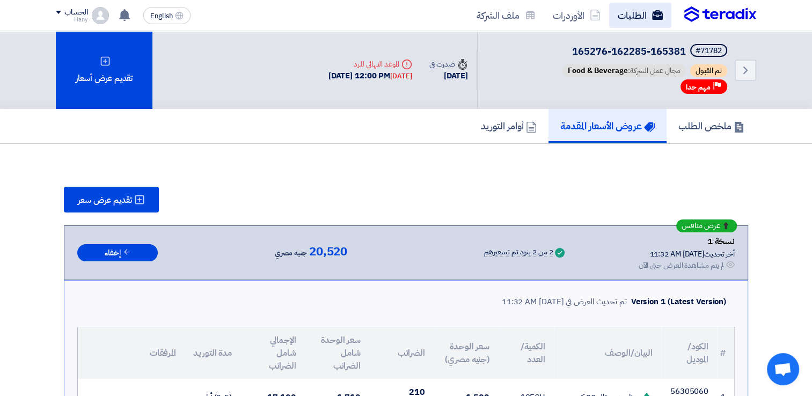
click at [629, 17] on link "الطلبات" at bounding box center [640, 15] width 62 height 25
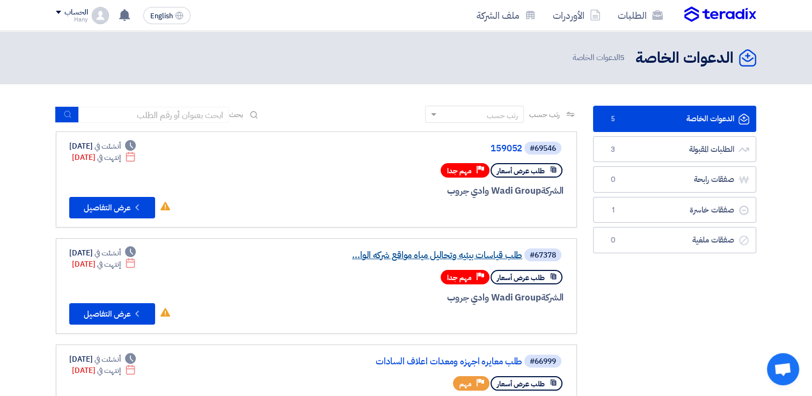
click at [438, 254] on link "طلب قياسات بيئيه وتحاليل مياه مواقع شركه الوا..." at bounding box center [415, 256] width 215 height 10
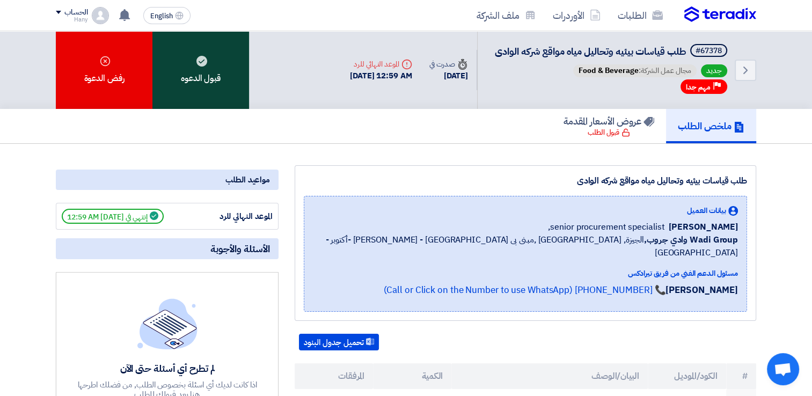
click at [194, 66] on div "قبول الدعوه" at bounding box center [200, 70] width 97 height 78
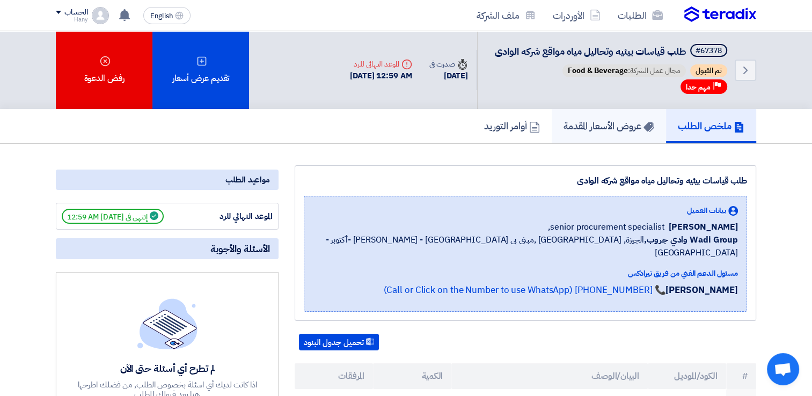
click at [616, 123] on h5 "عروض الأسعار المقدمة" at bounding box center [609, 126] width 91 height 12
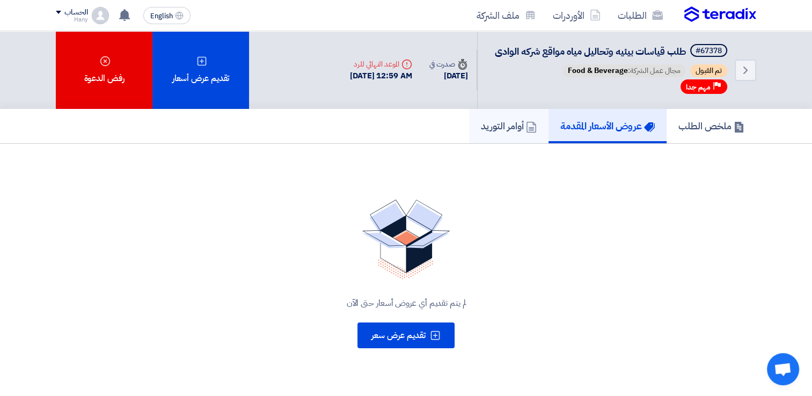
click at [481, 120] on h5 "أوامر التوريد" at bounding box center [509, 126] width 56 height 12
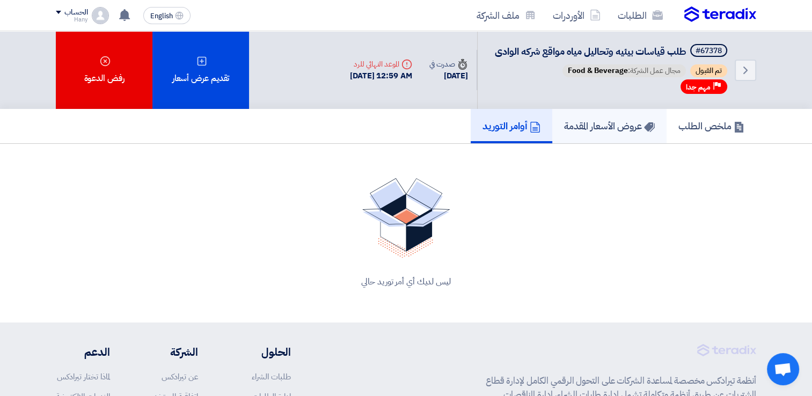
click at [594, 126] on h5 "عروض الأسعار المقدمة" at bounding box center [609, 126] width 91 height 12
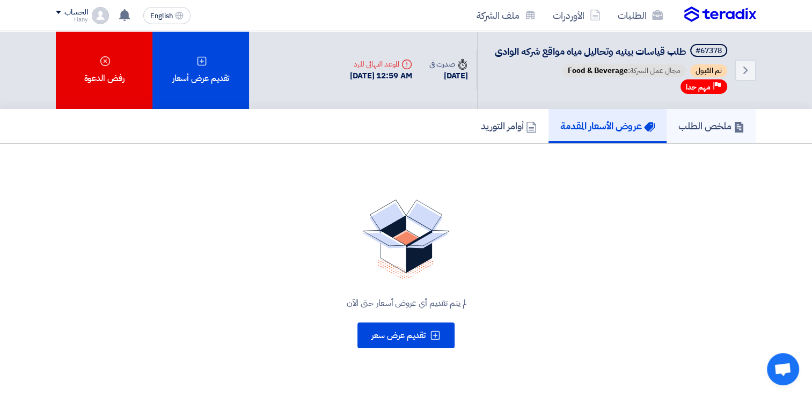
click at [709, 128] on h5 "ملخص الطلب" at bounding box center [711, 126] width 66 height 12
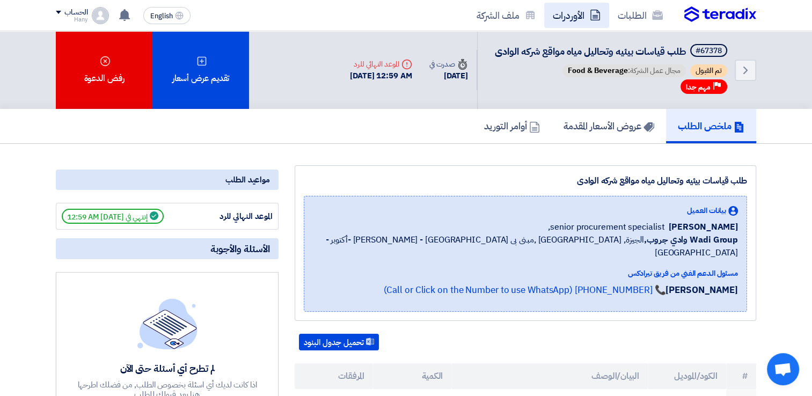
click at [575, 18] on link "الأوردرات" at bounding box center [576, 15] width 65 height 25
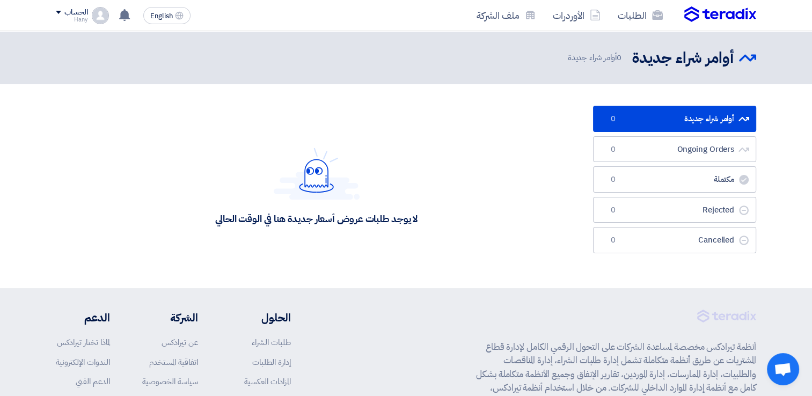
click at [65, 17] on div "الحساب" at bounding box center [75, 12] width 23 height 9
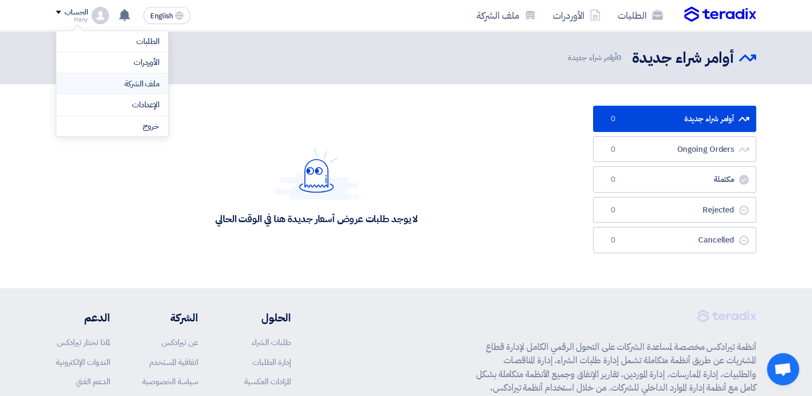
click at [143, 82] on link "ملف الشركة" at bounding box center [112, 84] width 94 height 12
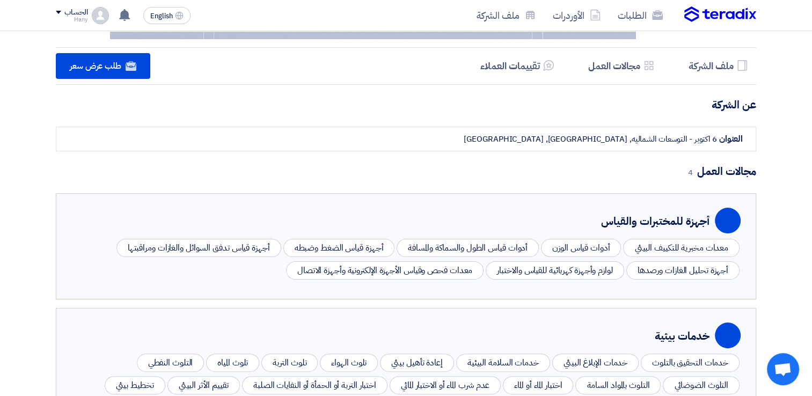
scroll to position [161, 0]
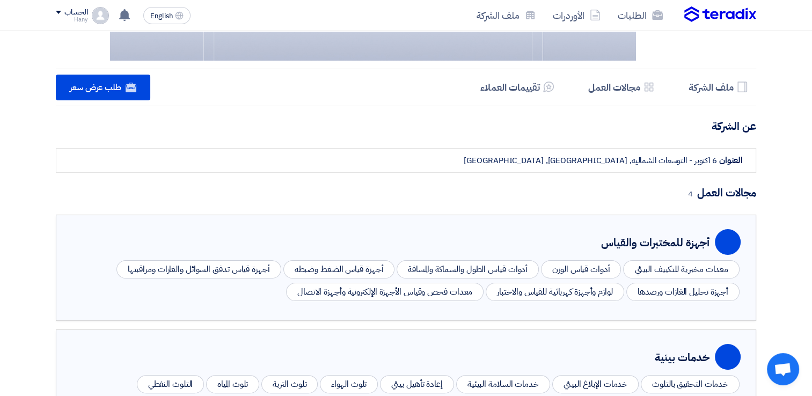
click at [55, 18] on div "الطلبات الأوردرات ملف الشركة English EN تم نشر طلب عروض أسعار جديد - شاهد التفا…" at bounding box center [406, 15] width 717 height 31
click at [63, 15] on div "الحساب" at bounding box center [72, 12] width 32 height 9
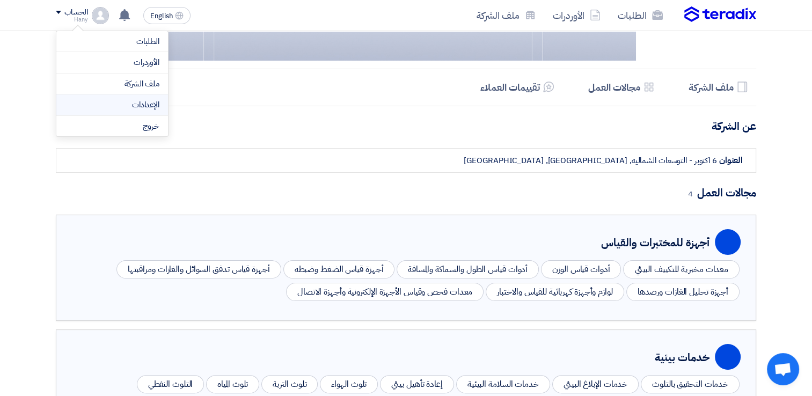
click at [145, 103] on link "الإعدادات" at bounding box center [112, 105] width 94 height 12
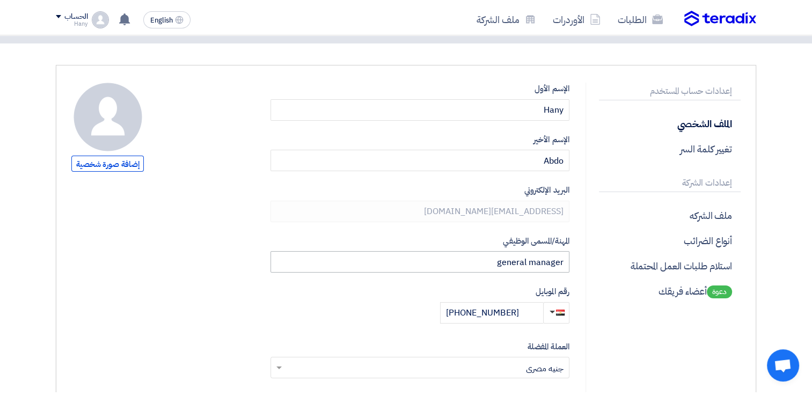
scroll to position [54, 0]
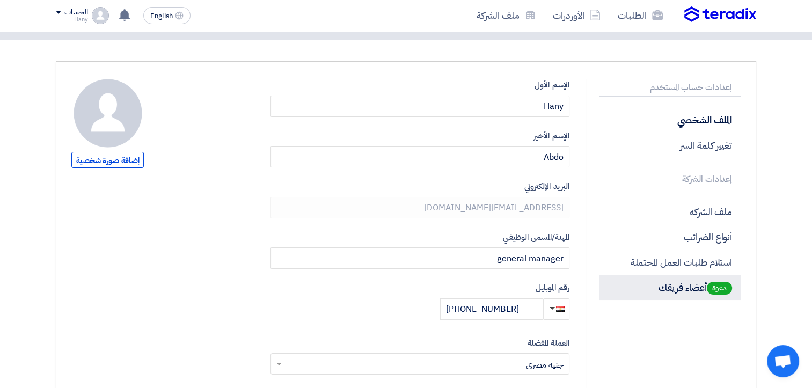
click at [683, 287] on p "دعوة أعضاء فريقك" at bounding box center [670, 287] width 142 height 25
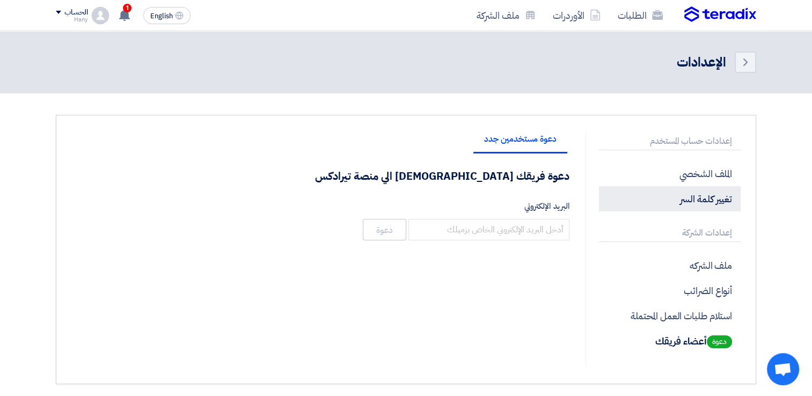
click at [711, 205] on p "تغيير كلمة السر" at bounding box center [670, 198] width 142 height 25
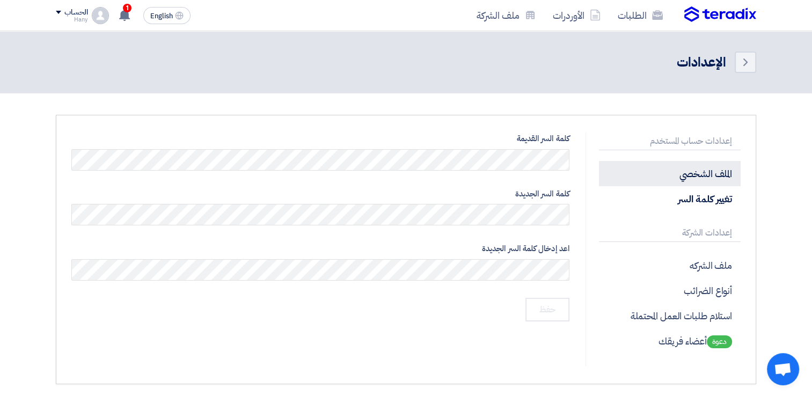
click at [697, 177] on p "الملف الشخصي" at bounding box center [670, 173] width 142 height 25
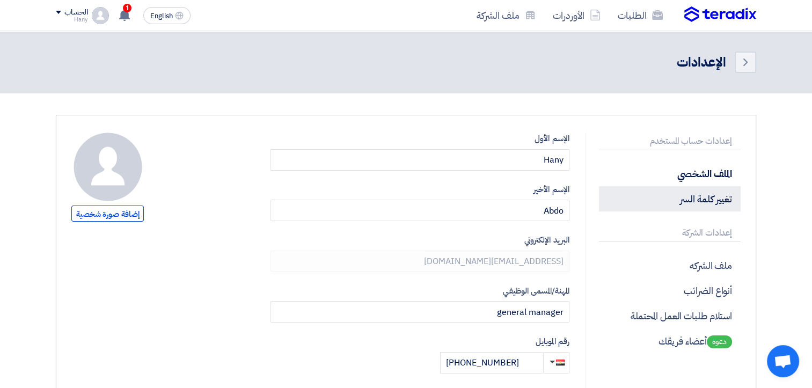
click at [709, 196] on p "تغيير كلمة السر" at bounding box center [670, 198] width 142 height 25
